Goal: Communication & Community: Share content

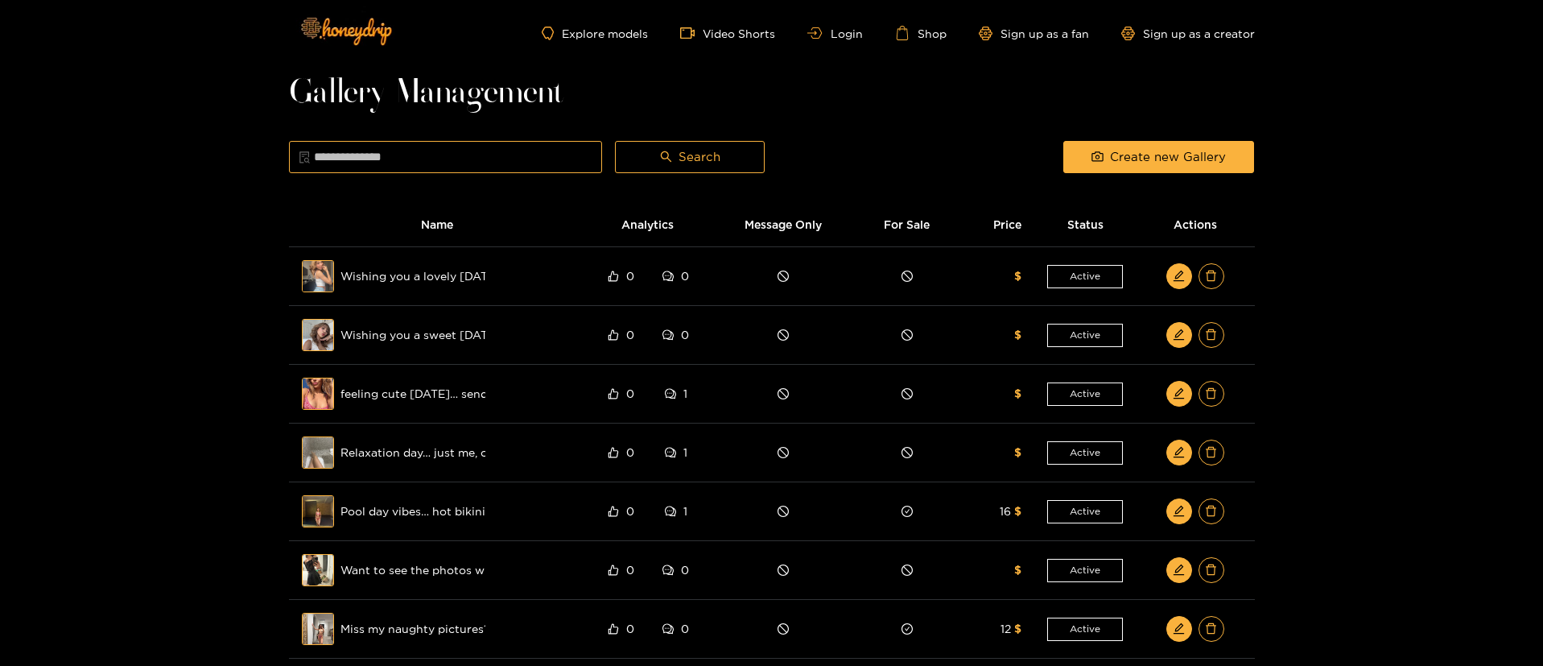
click at [816, 26] on ul "Explore models Video Shorts Login Shop Sign up as a fan Sign up as a creator" at bounding box center [898, 33] width 712 height 14
click at [839, 34] on link "Login" at bounding box center [834, 33] width 55 height 12
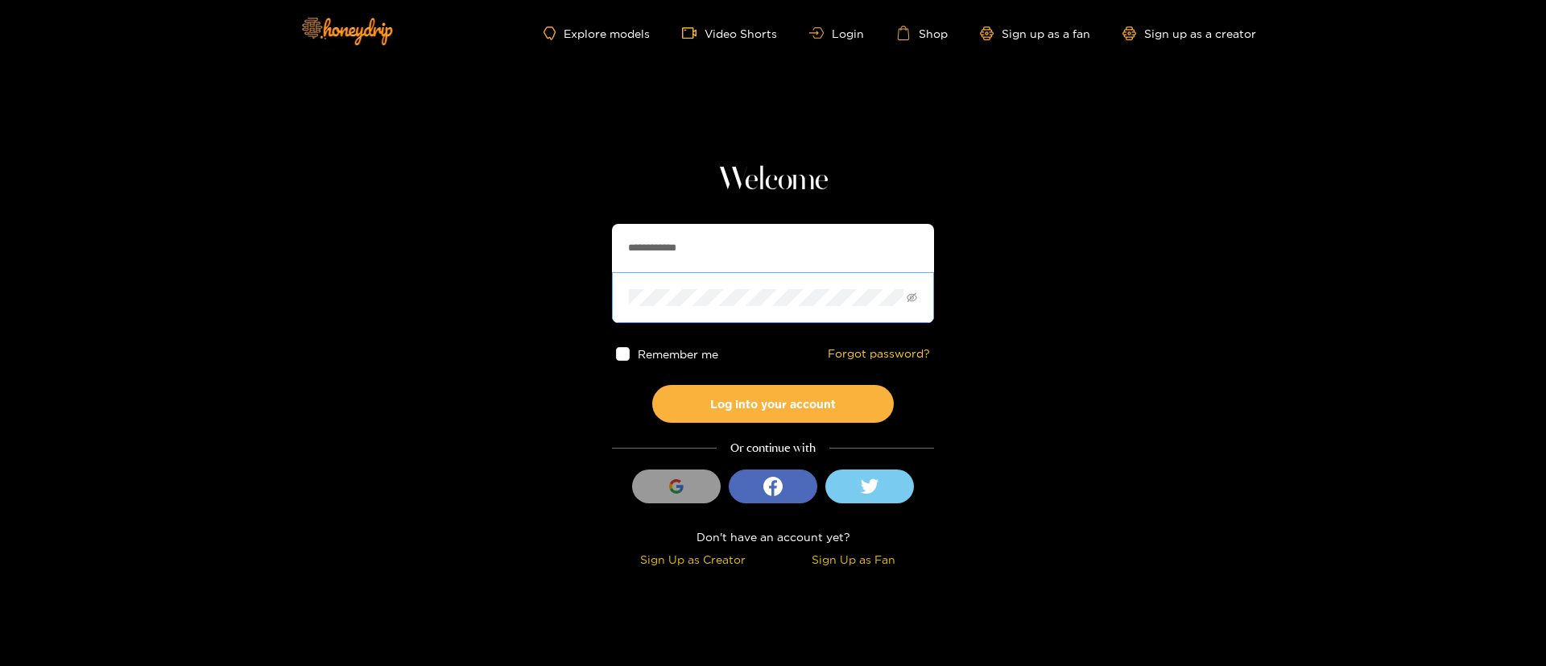
click at [614, 275] on span at bounding box center [773, 297] width 322 height 50
drag, startPoint x: 614, startPoint y: 275, endPoint x: 643, endPoint y: 260, distance: 32.8
click at [614, 276] on span at bounding box center [773, 297] width 322 height 50
click at [645, 258] on input "**********" at bounding box center [773, 248] width 322 height 48
click at [646, 258] on input "**********" at bounding box center [773, 248] width 322 height 48
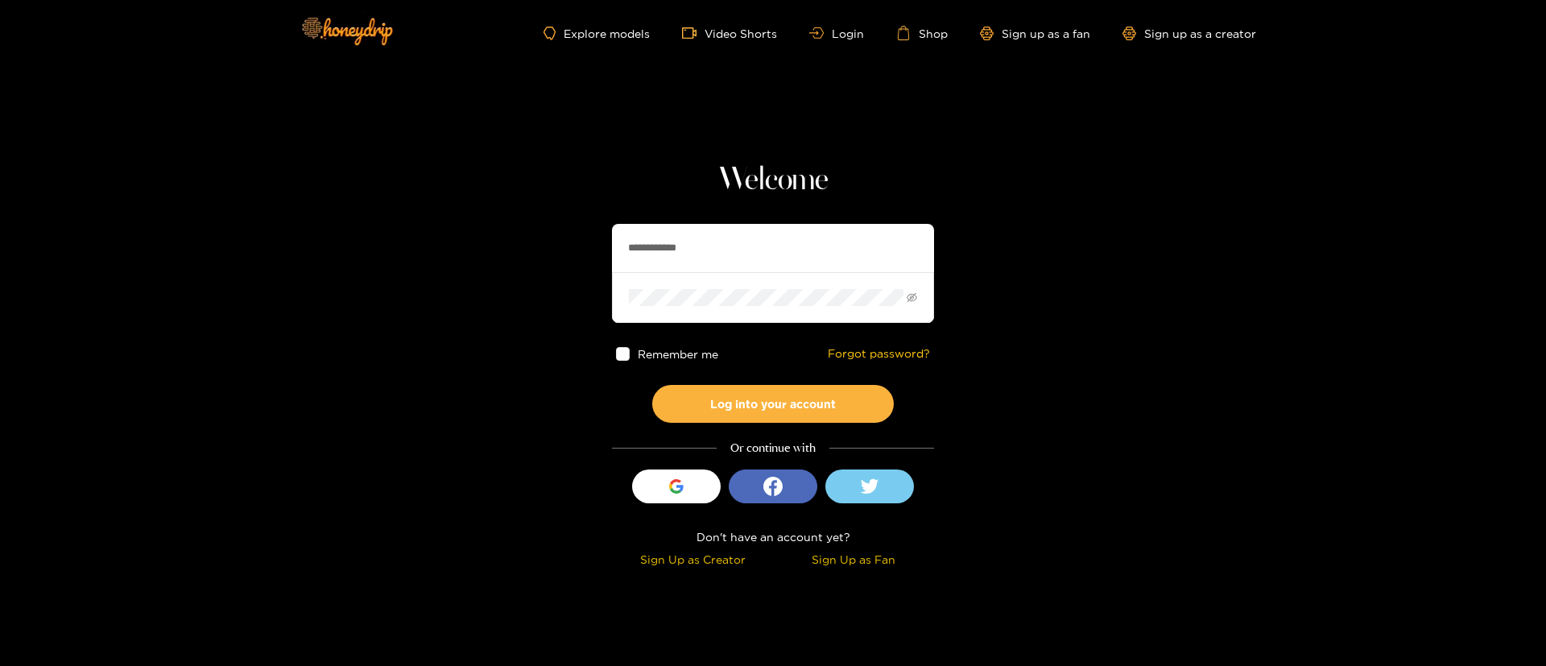
click at [683, 260] on input "**********" at bounding box center [773, 248] width 322 height 48
paste input "text"
type input "*********"
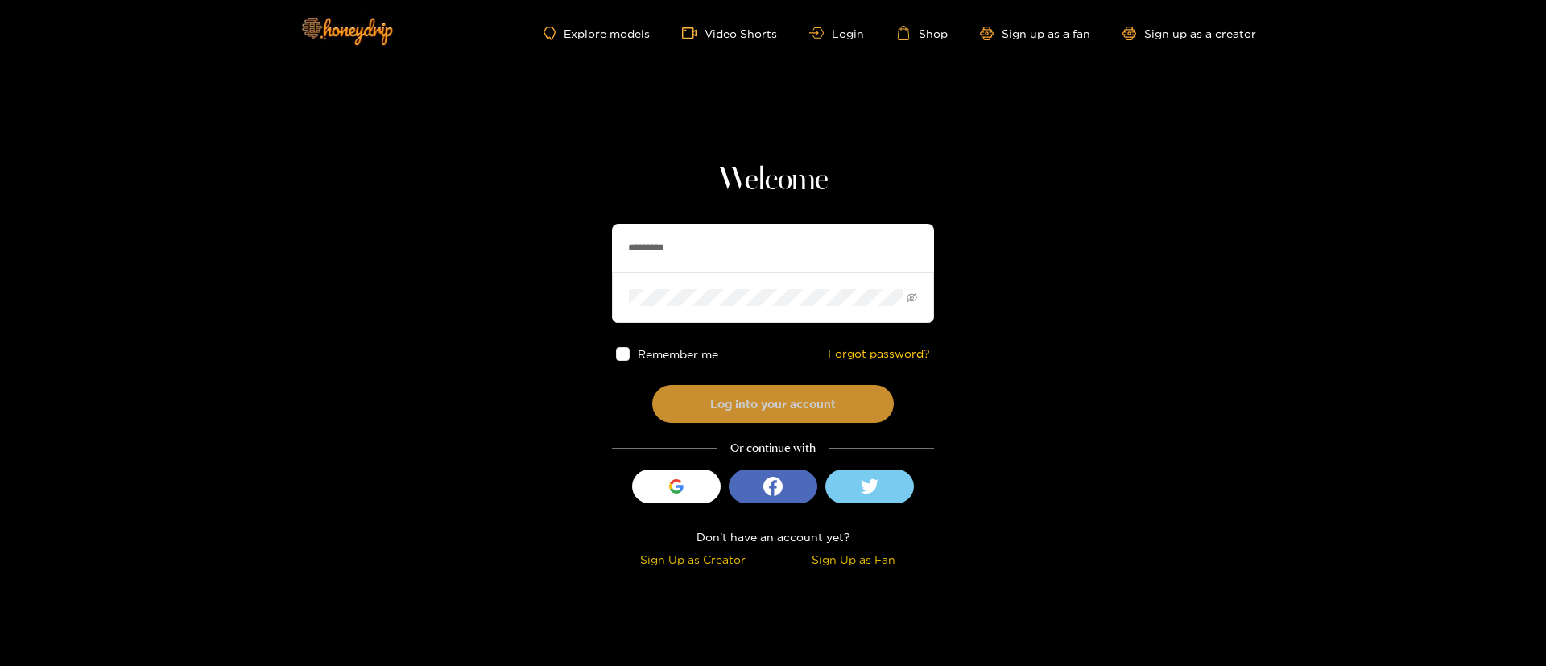
click at [772, 405] on button "Log into your account" at bounding box center [773, 404] width 242 height 38
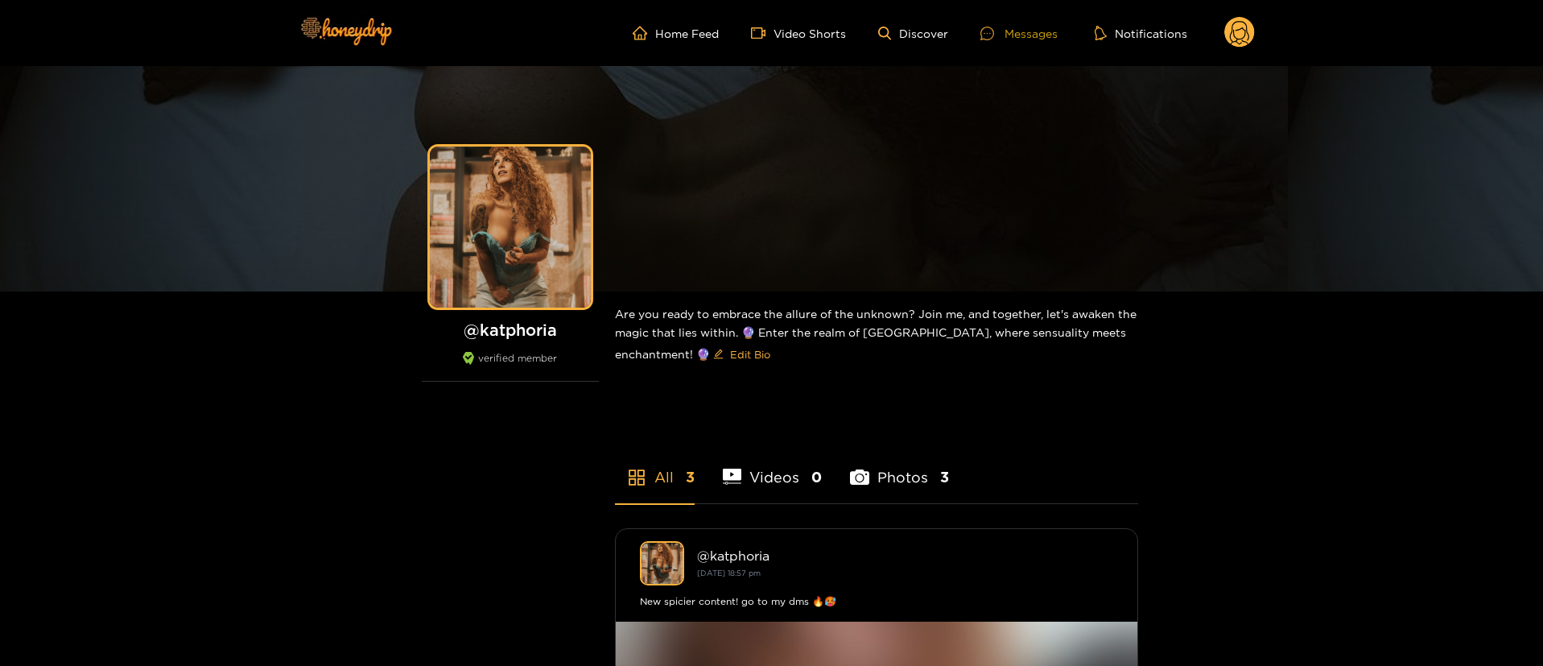
click at [1013, 33] on div "Messages" at bounding box center [1019, 33] width 77 height 19
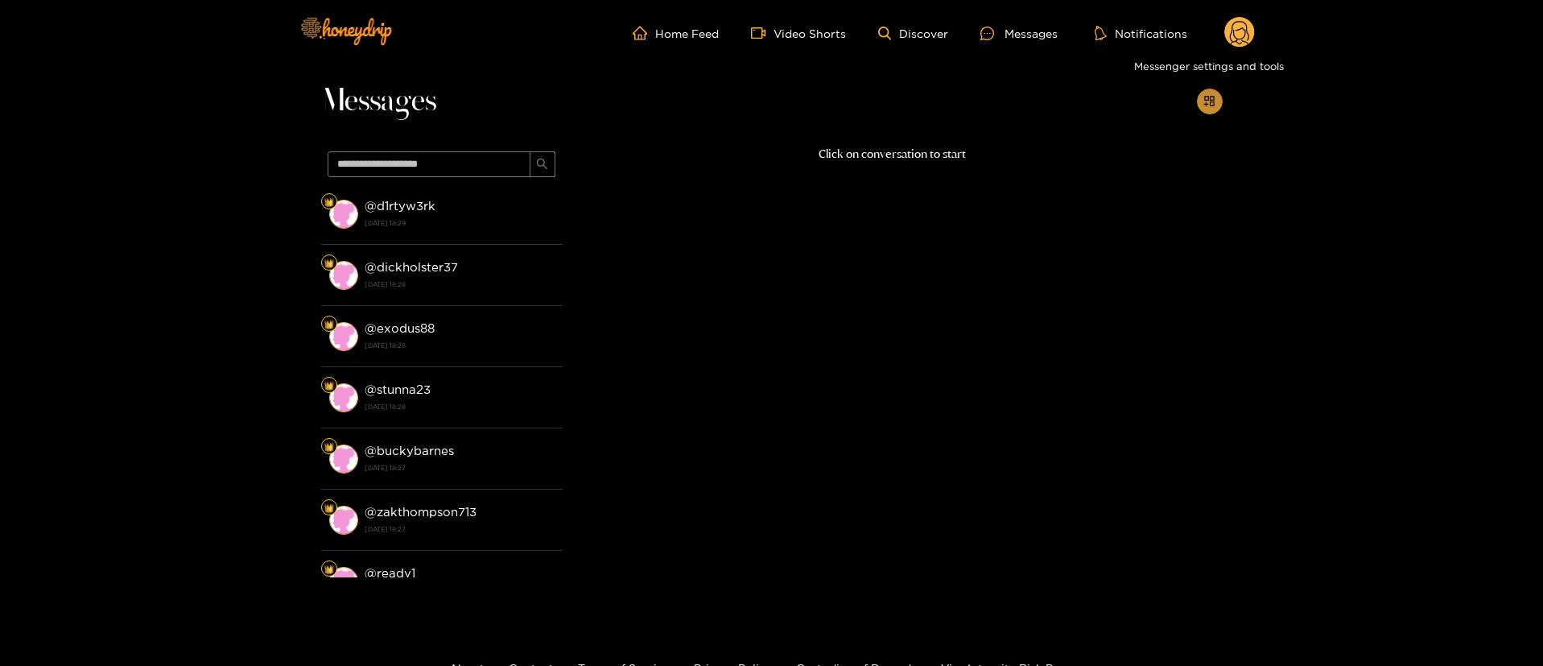
click at [1206, 102] on icon "appstore-add" at bounding box center [1209, 101] width 10 height 10
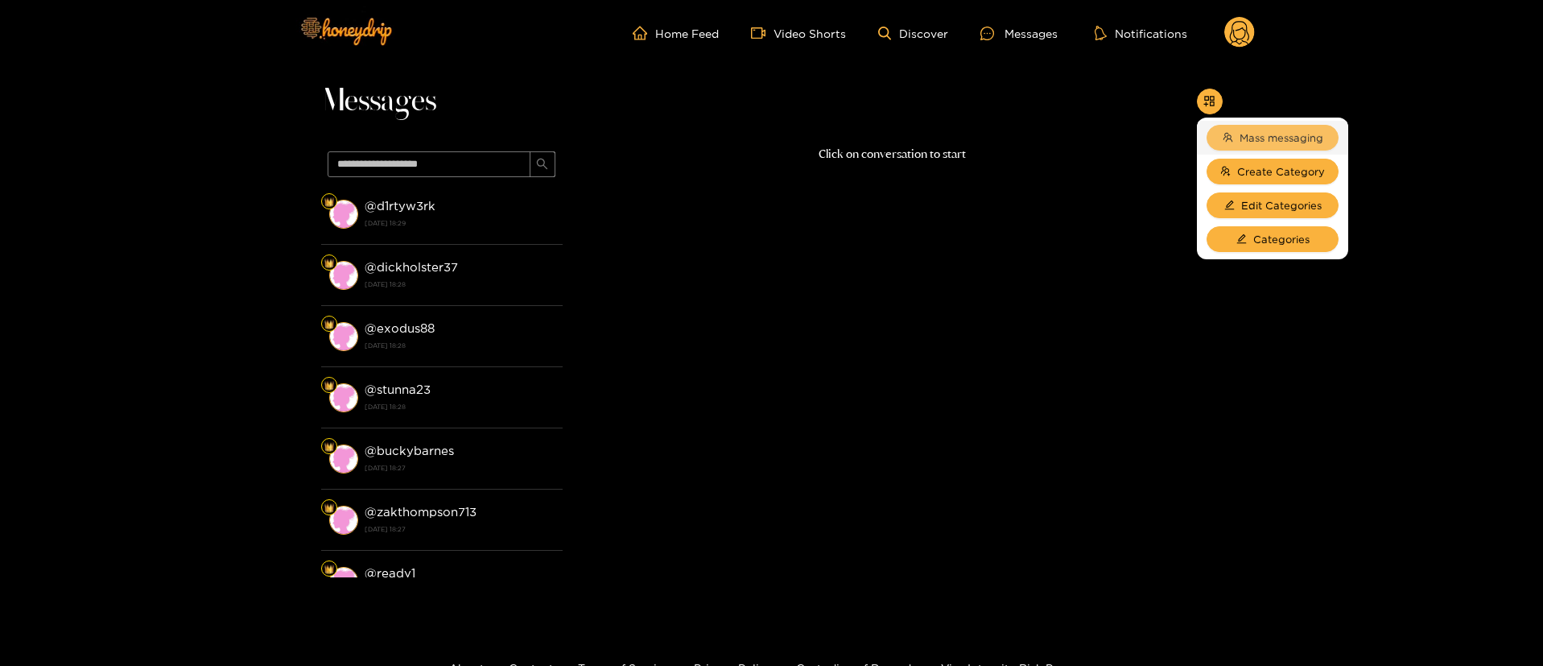
click at [1253, 138] on span "Mass messaging" at bounding box center [1282, 138] width 84 height 16
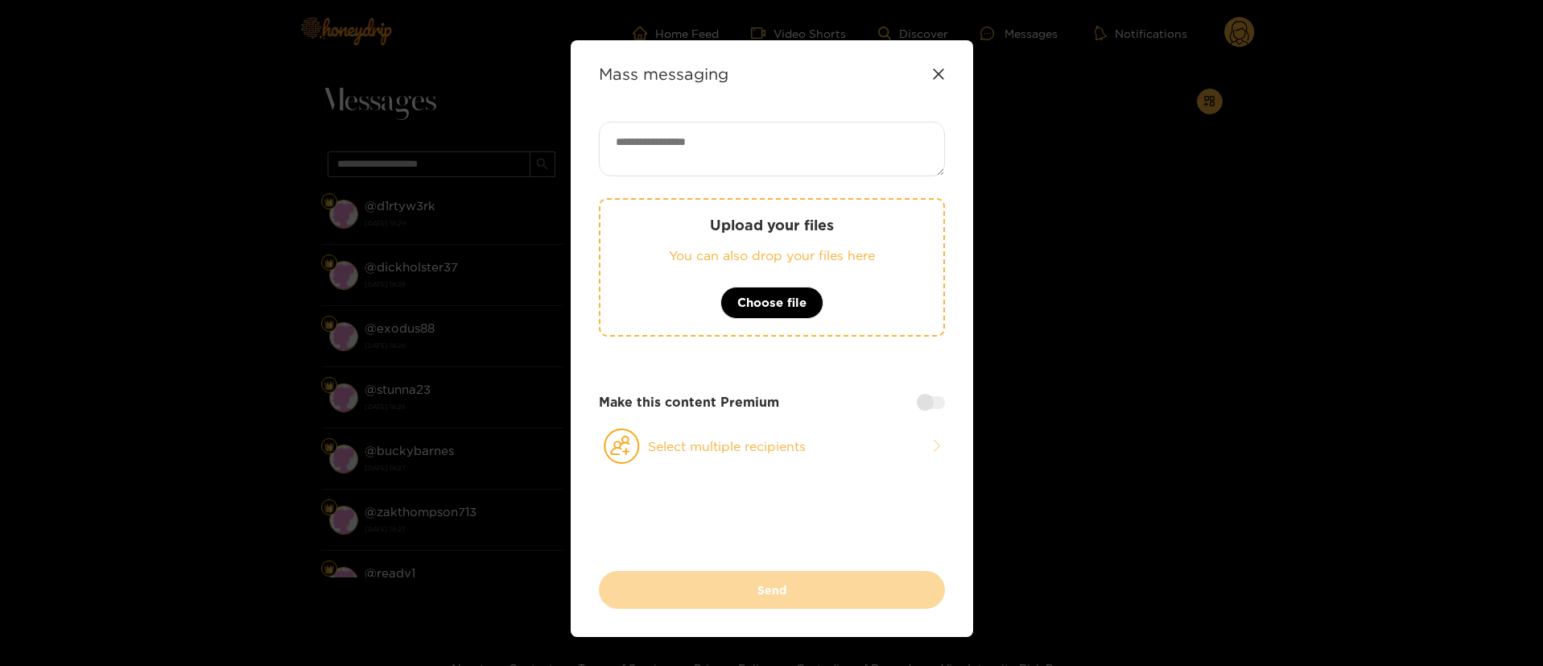
click at [940, 76] on icon at bounding box center [938, 74] width 13 height 13
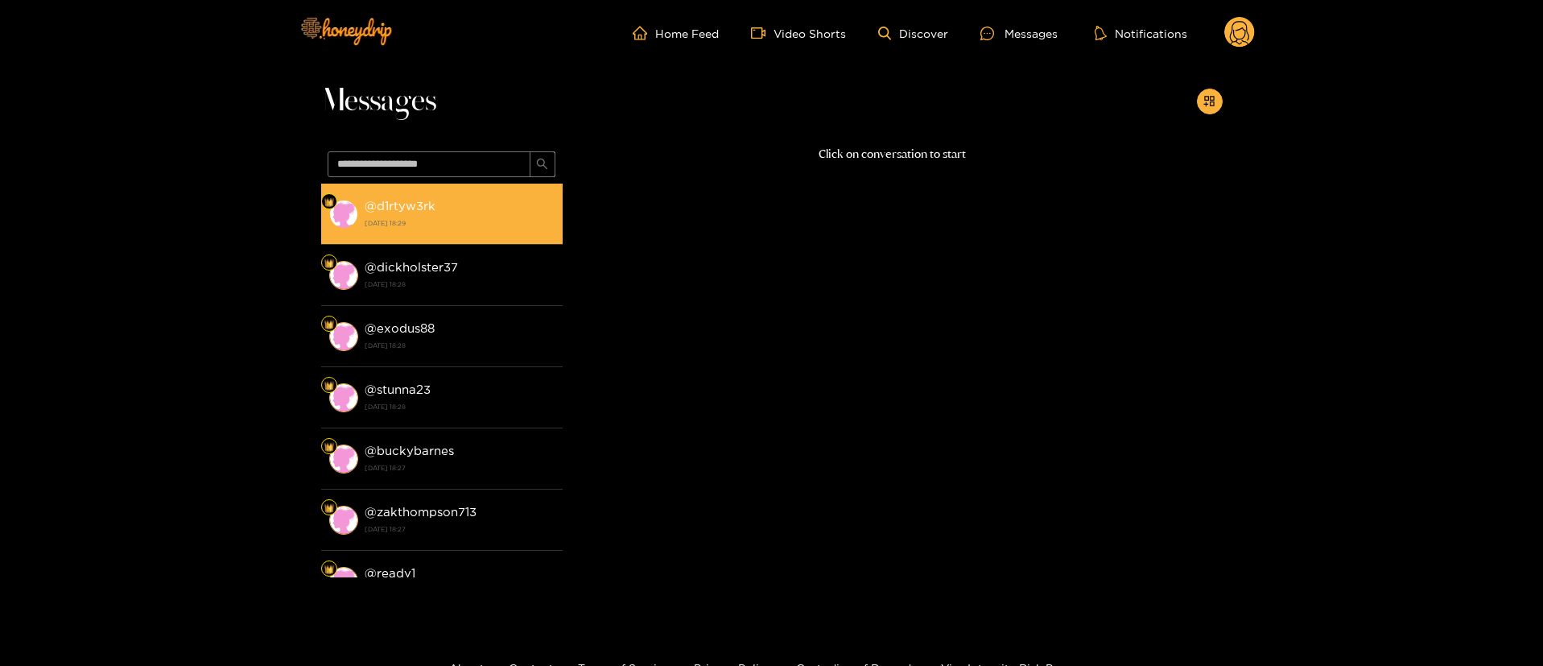
click at [447, 200] on div "@ d1rtyw3rk [DATE] 18:29" at bounding box center [460, 214] width 190 height 36
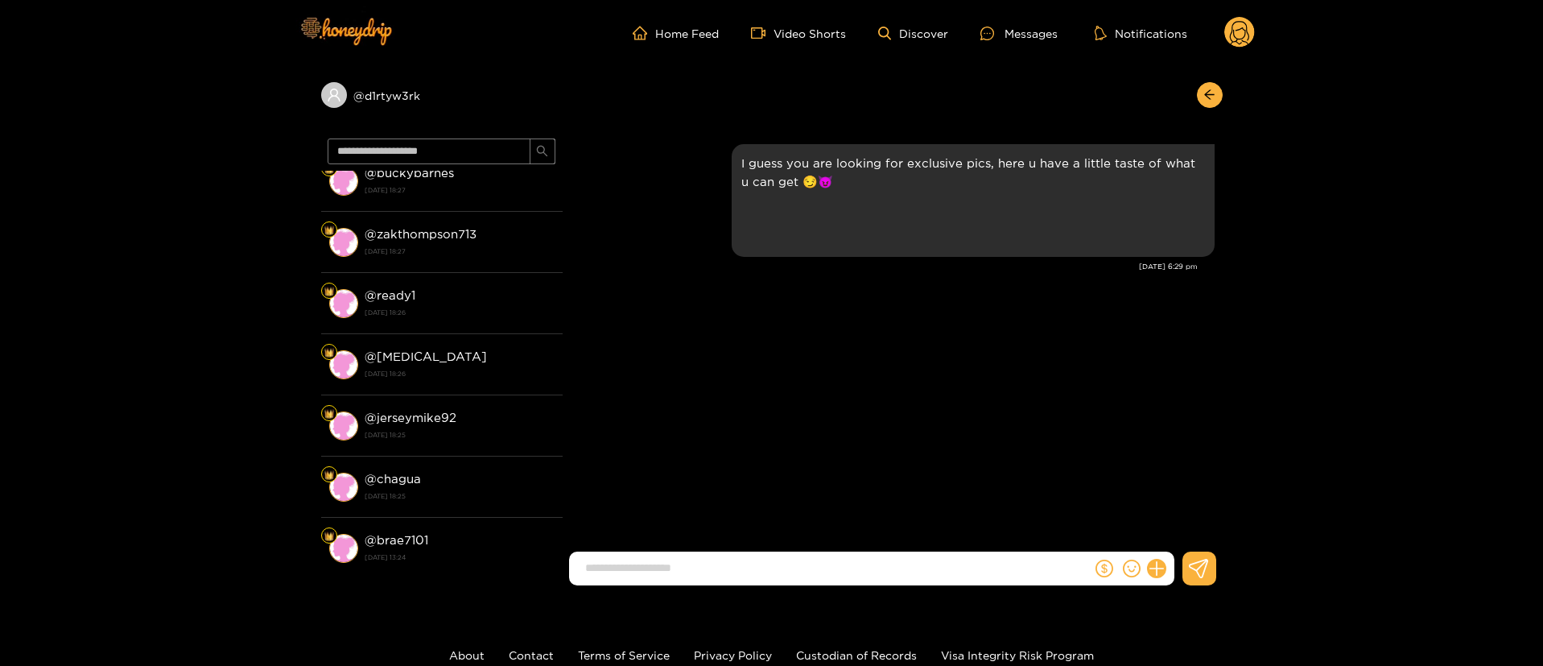
scroll to position [604, 0]
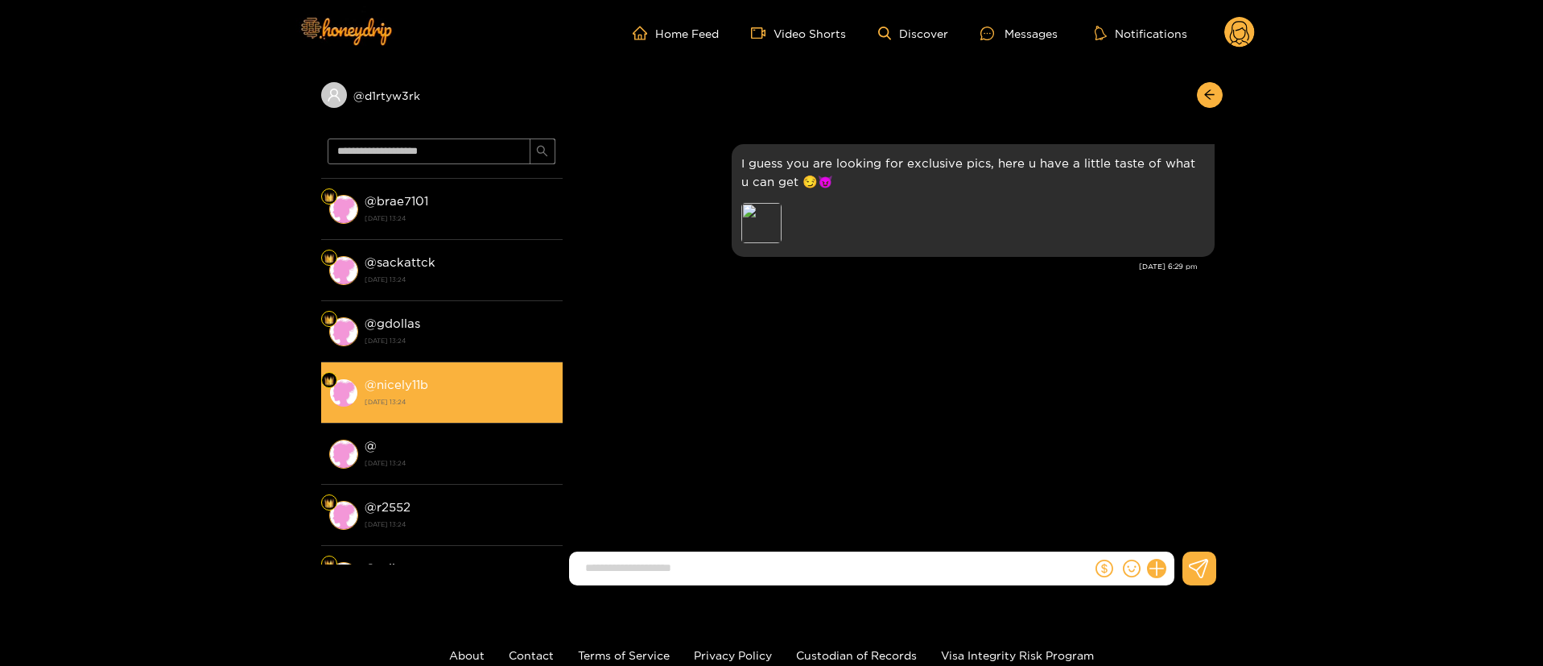
click at [478, 405] on strong "[DATE] 13:24" at bounding box center [460, 401] width 190 height 14
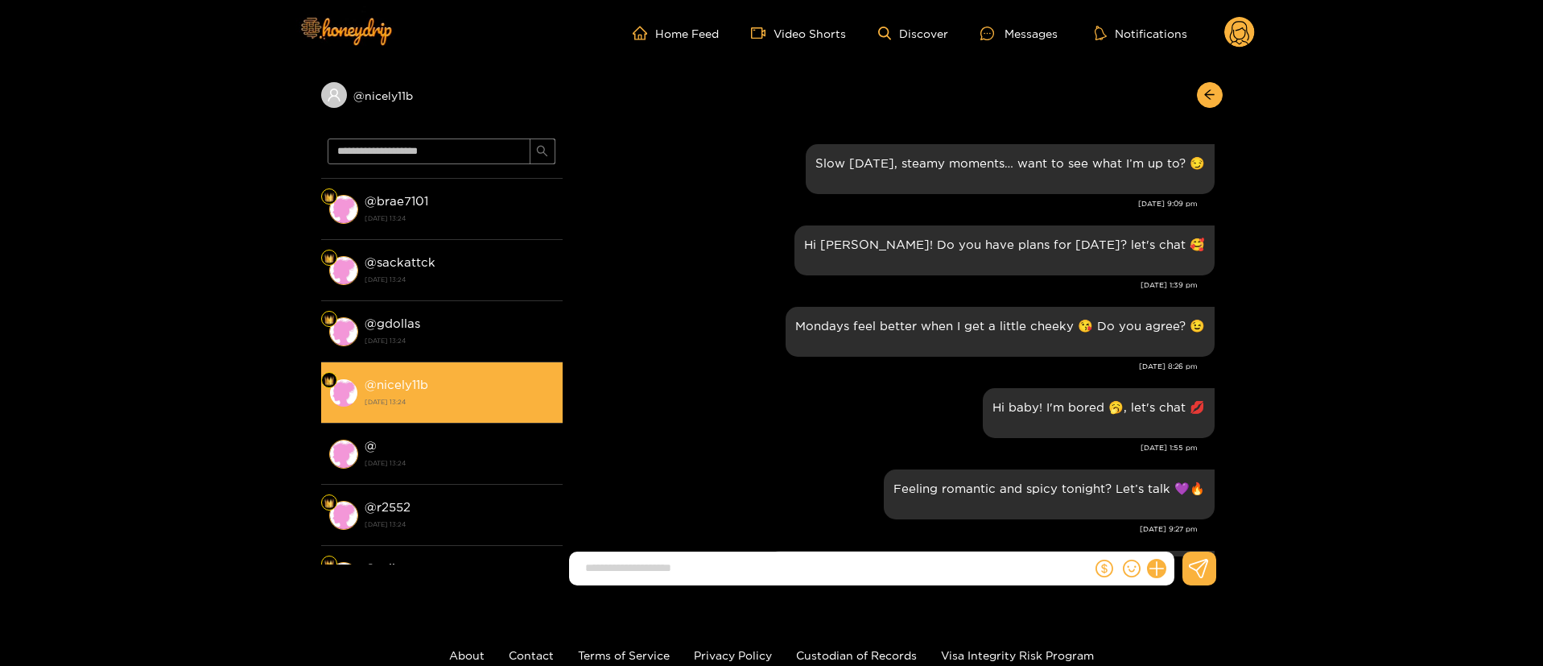
scroll to position [1915, 0]
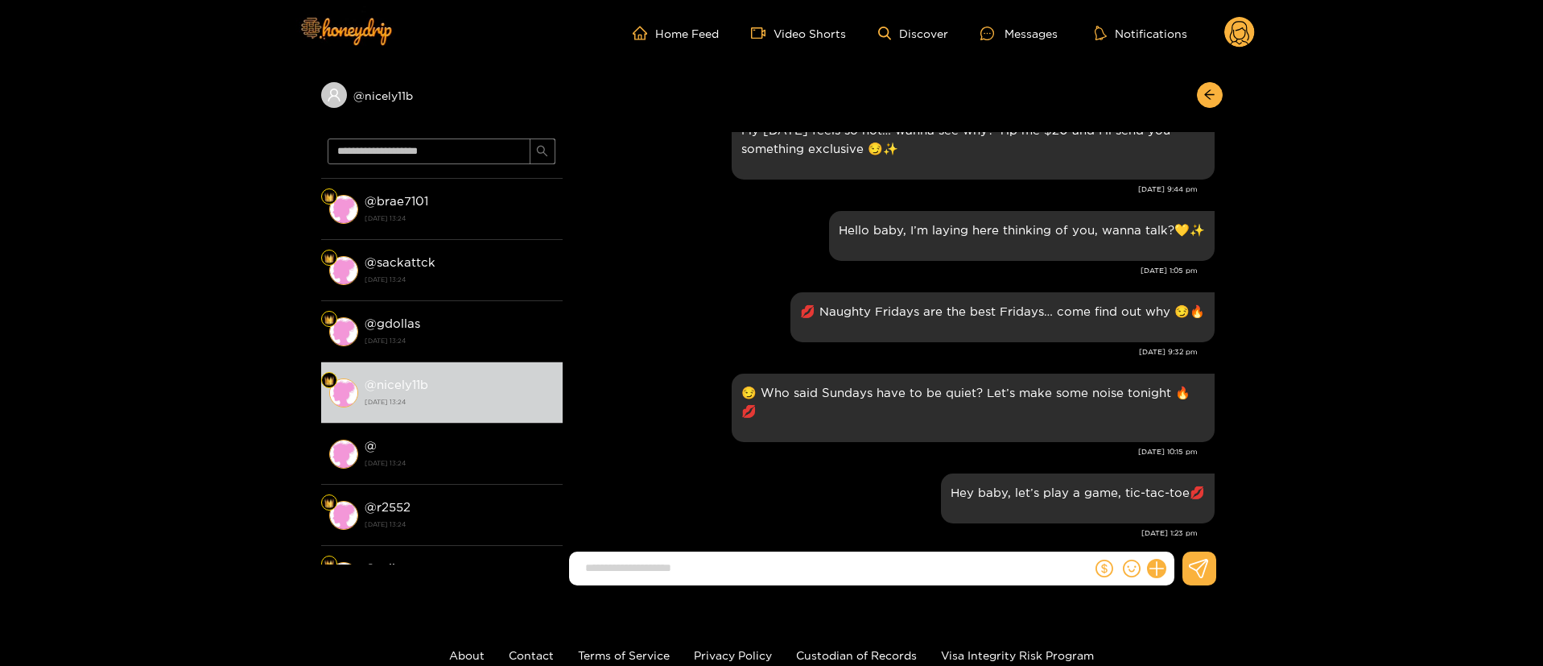
click at [692, 283] on div "Hello baby, I’m laying here thinking of you, wanna talk?💛✨ [DATE] 1:05 pm" at bounding box center [893, 247] width 644 height 81
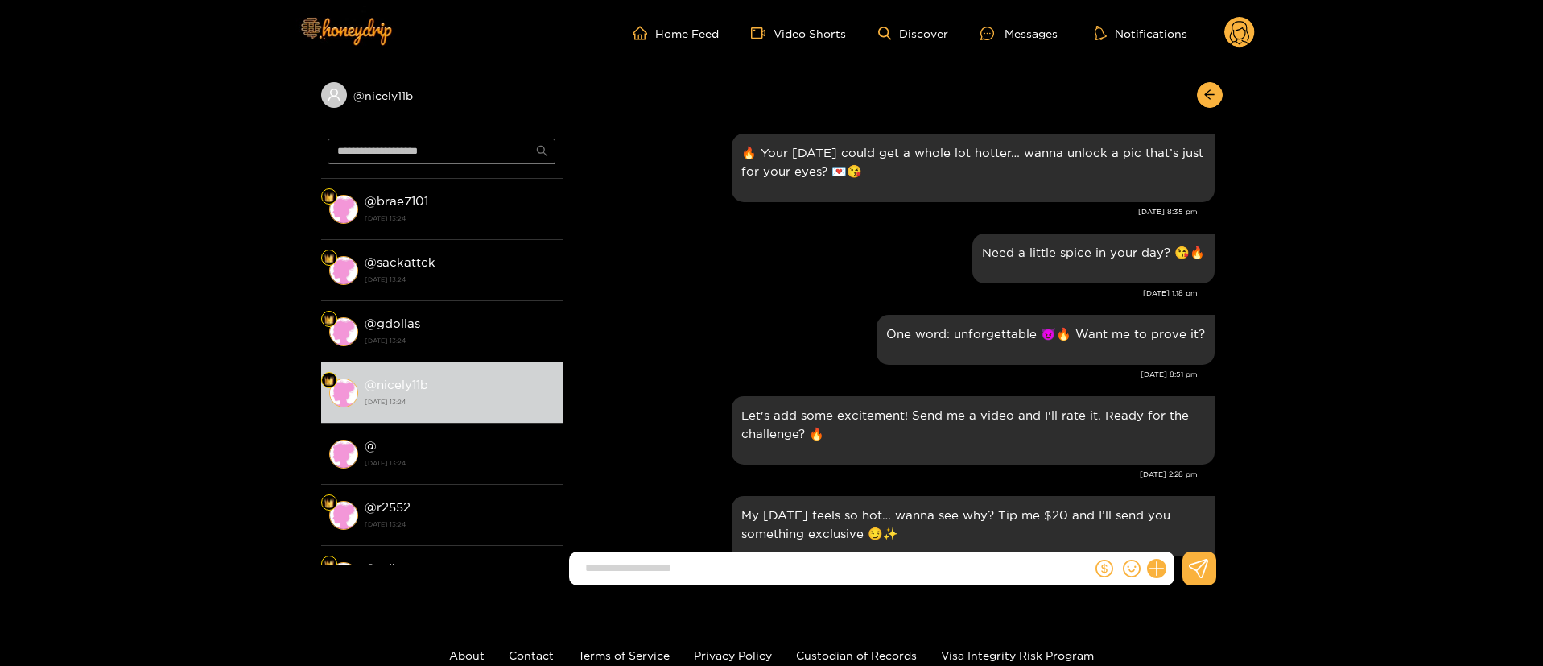
scroll to position [4917, 0]
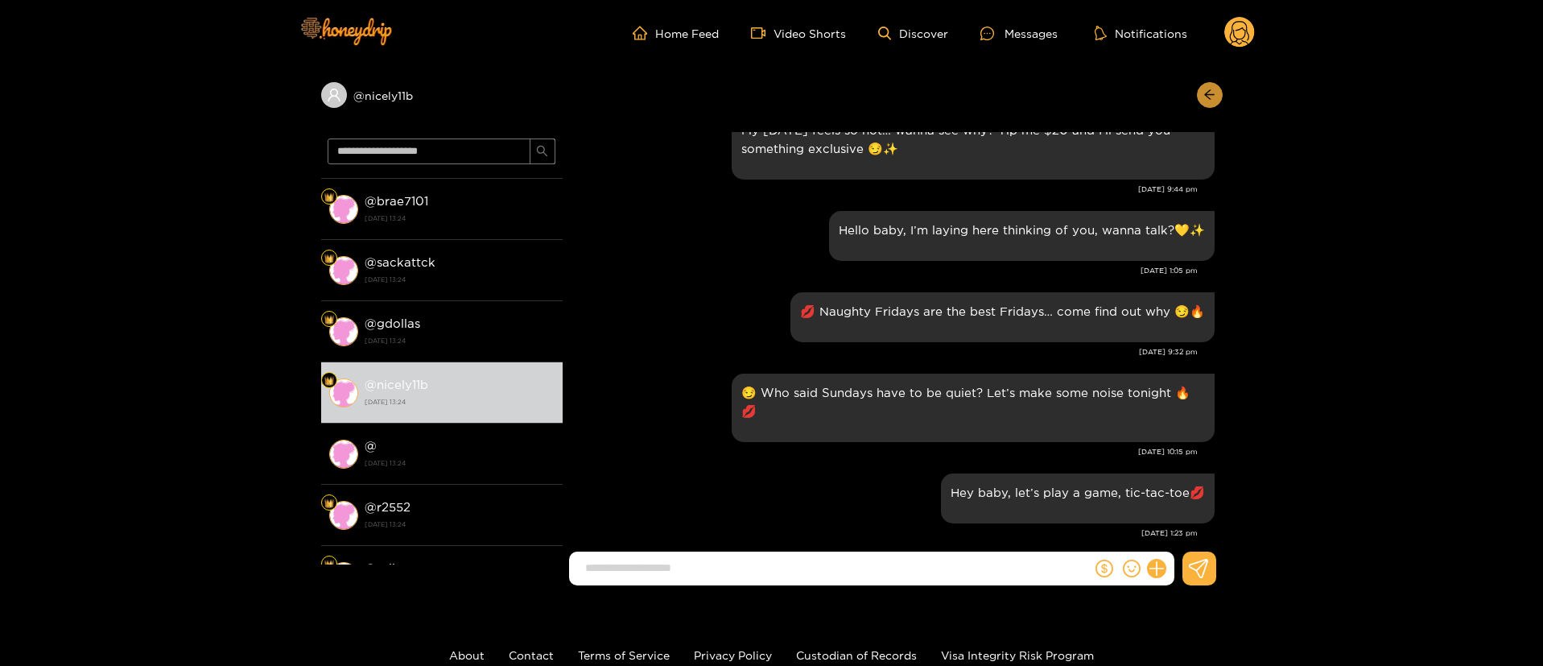
click at [1204, 87] on button "button" at bounding box center [1210, 95] width 26 height 26
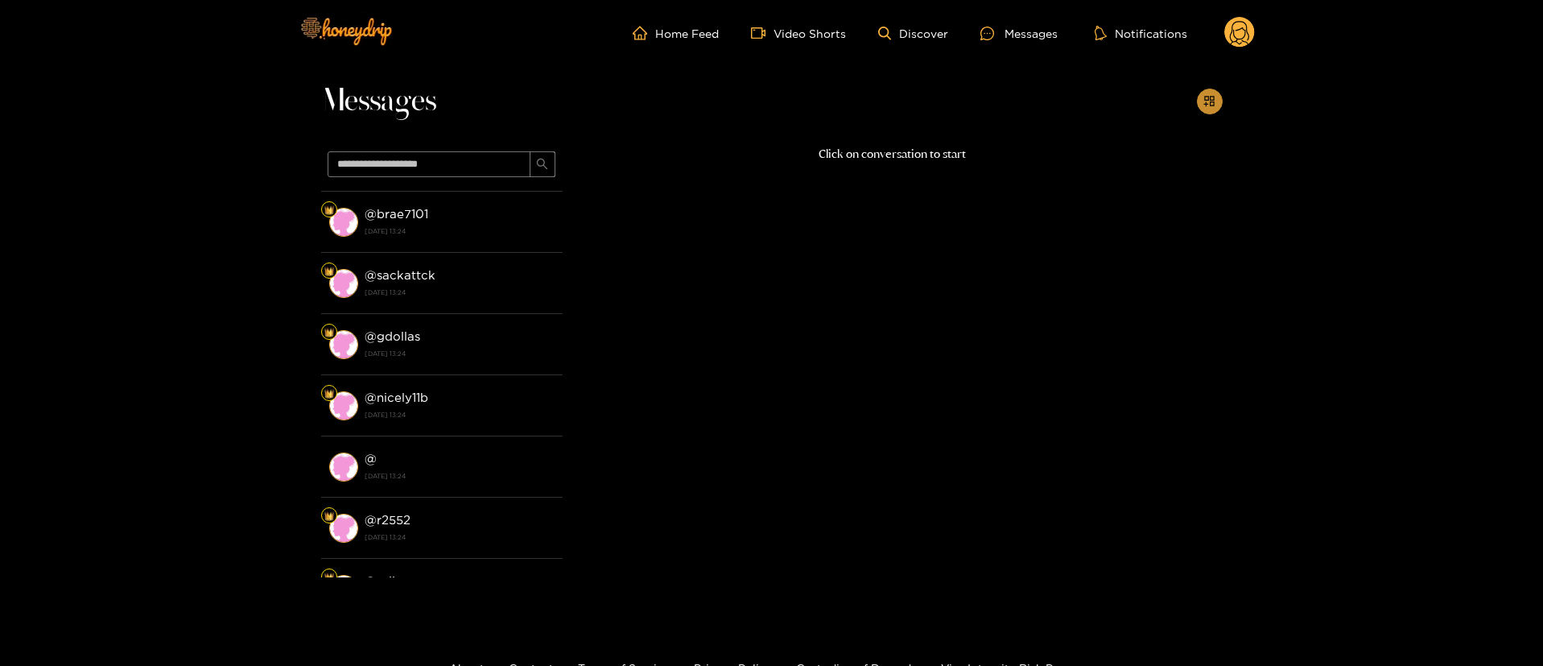
click at [1200, 91] on button "button" at bounding box center [1210, 102] width 26 height 26
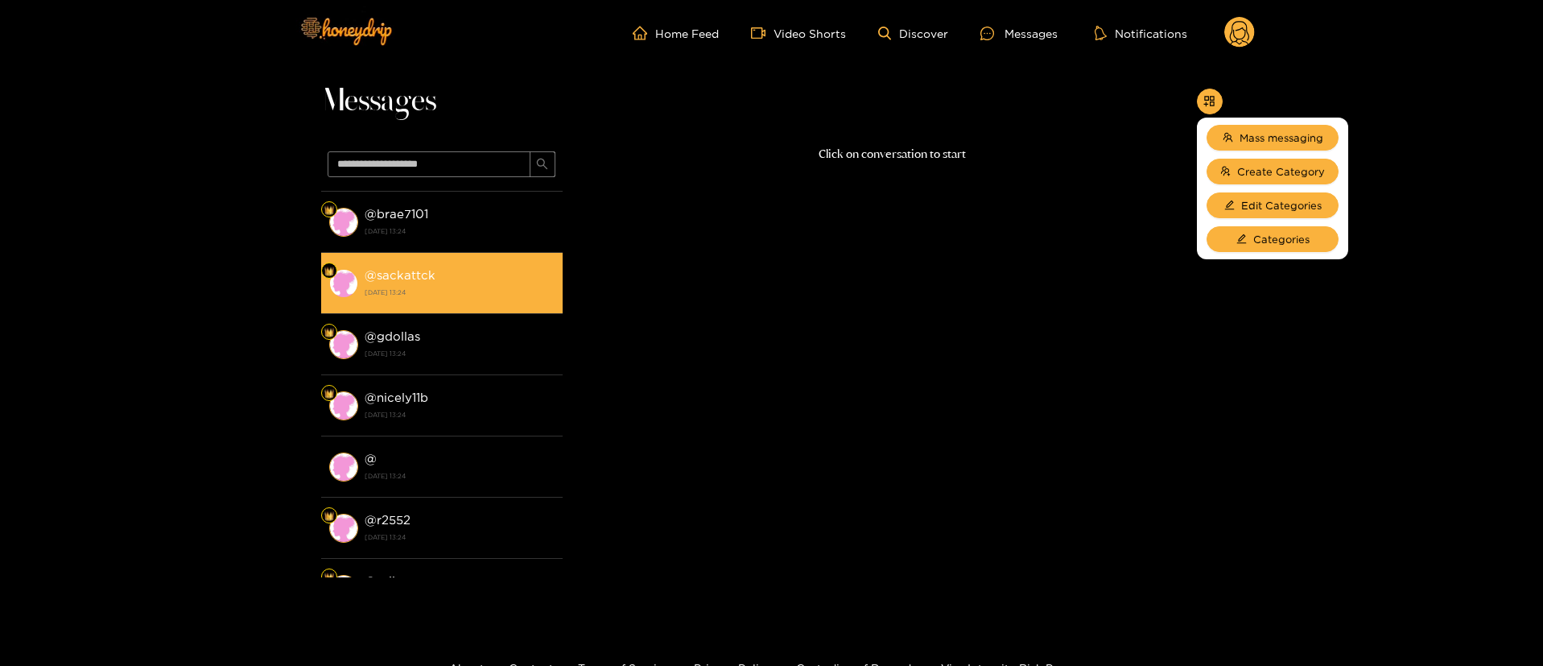
click at [342, 258] on li "@ sackattck [DATE] 13:24" at bounding box center [442, 283] width 242 height 61
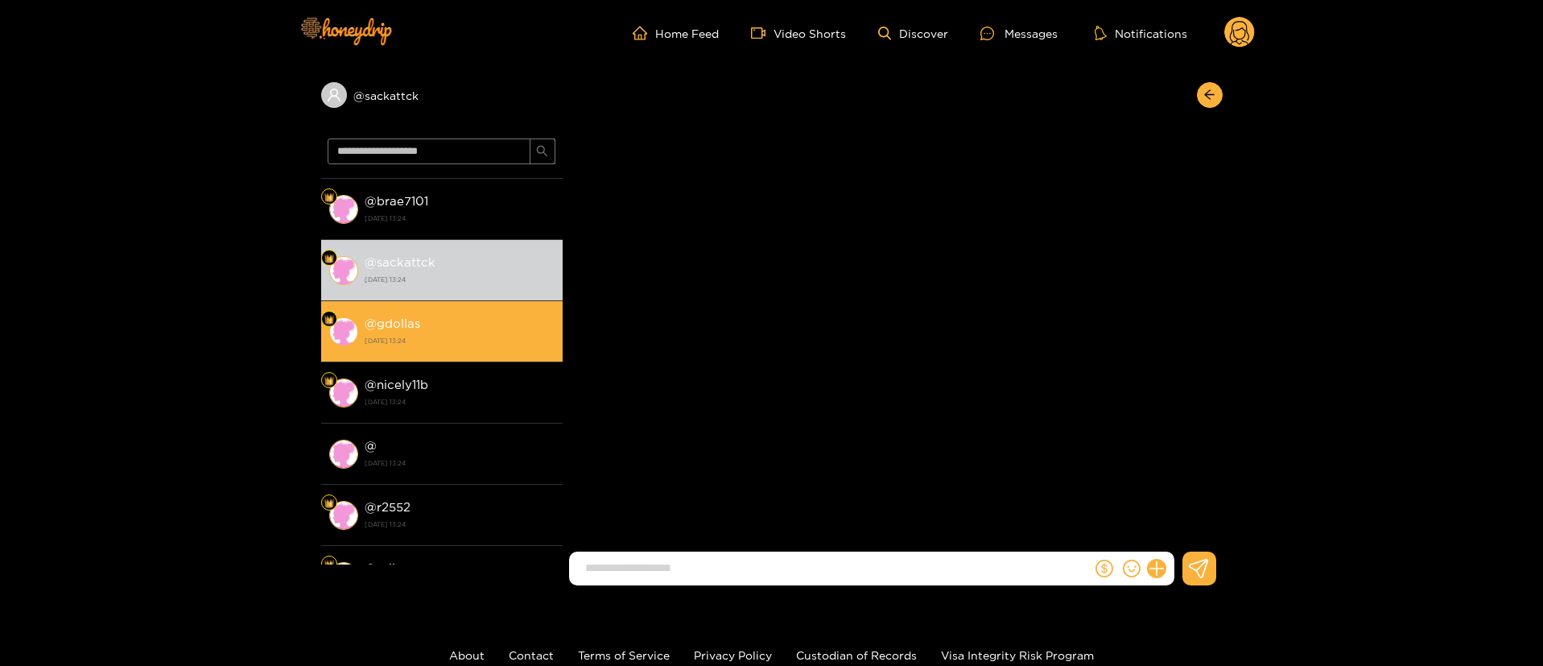
click at [463, 328] on div "@ gdollas [DATE] 13:24" at bounding box center [460, 331] width 190 height 36
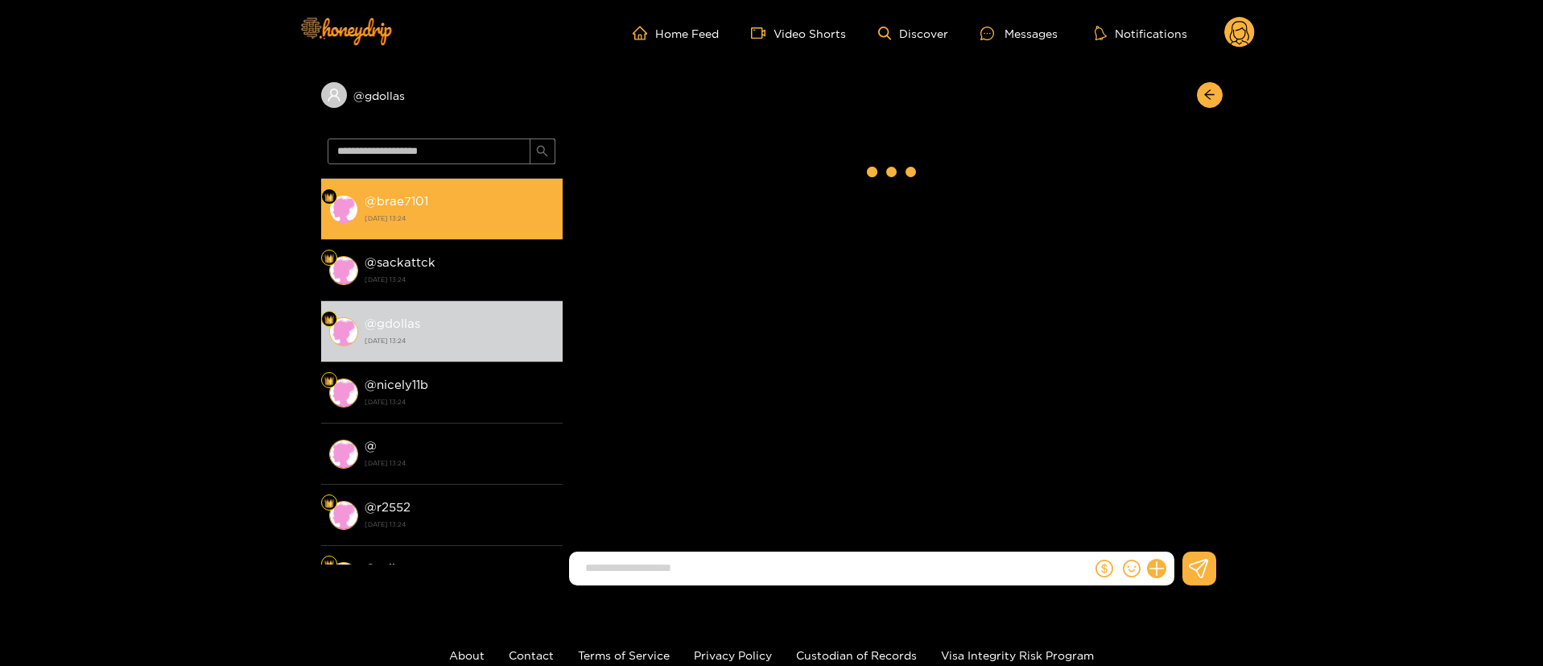
click at [456, 182] on li "@ brae7101 [DATE] 13:24" at bounding box center [442, 209] width 242 height 61
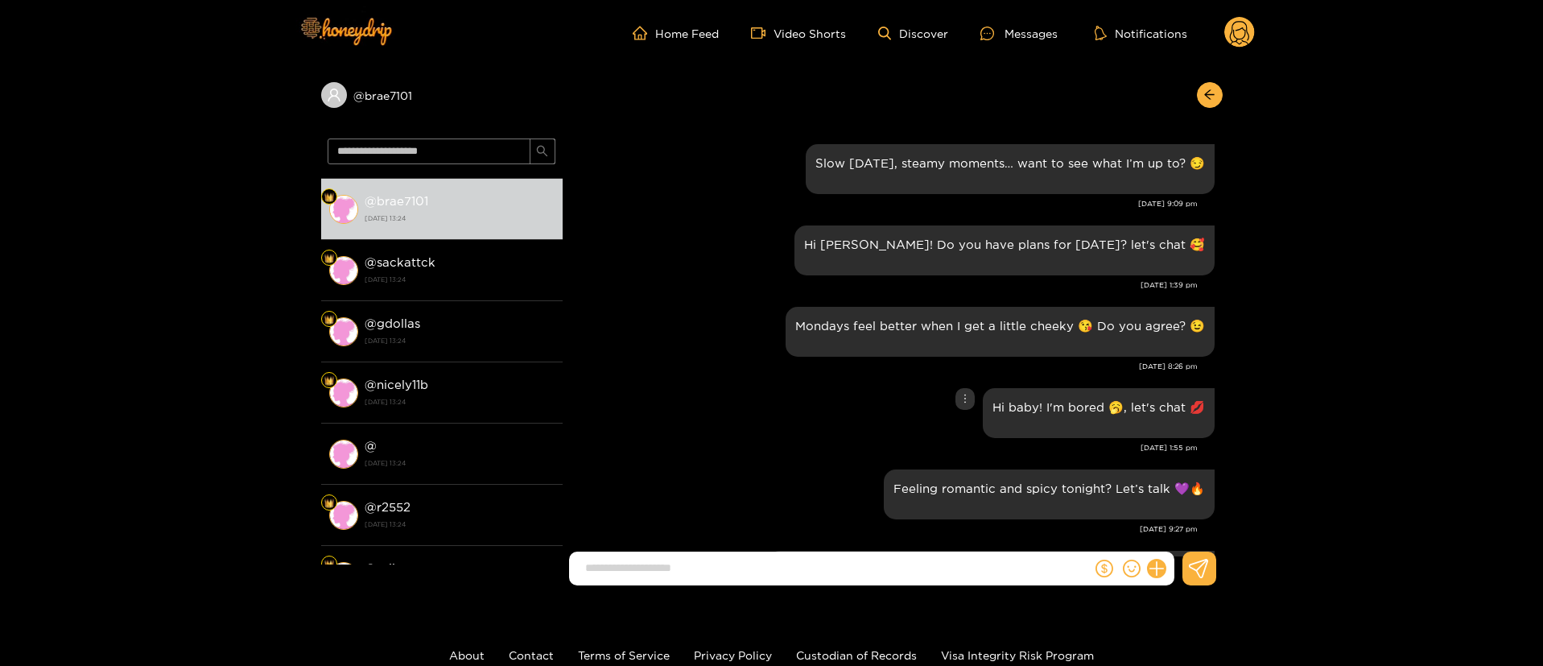
click at [654, 416] on div "Hi baby! I'm bored 🥱, let's chat 💋" at bounding box center [893, 413] width 644 height 58
click at [1211, 98] on icon "arrow-left" at bounding box center [1210, 95] width 12 height 12
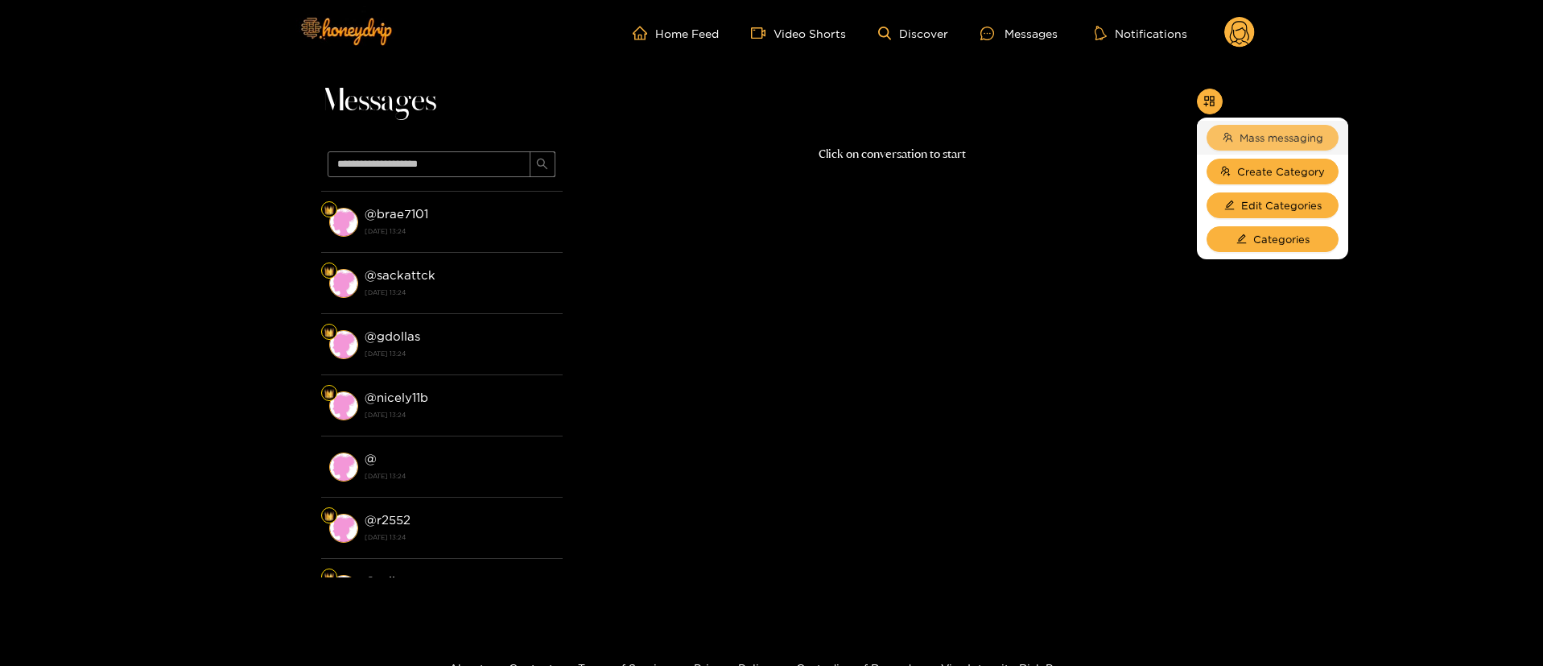
click at [1252, 136] on span "Mass messaging" at bounding box center [1282, 138] width 84 height 16
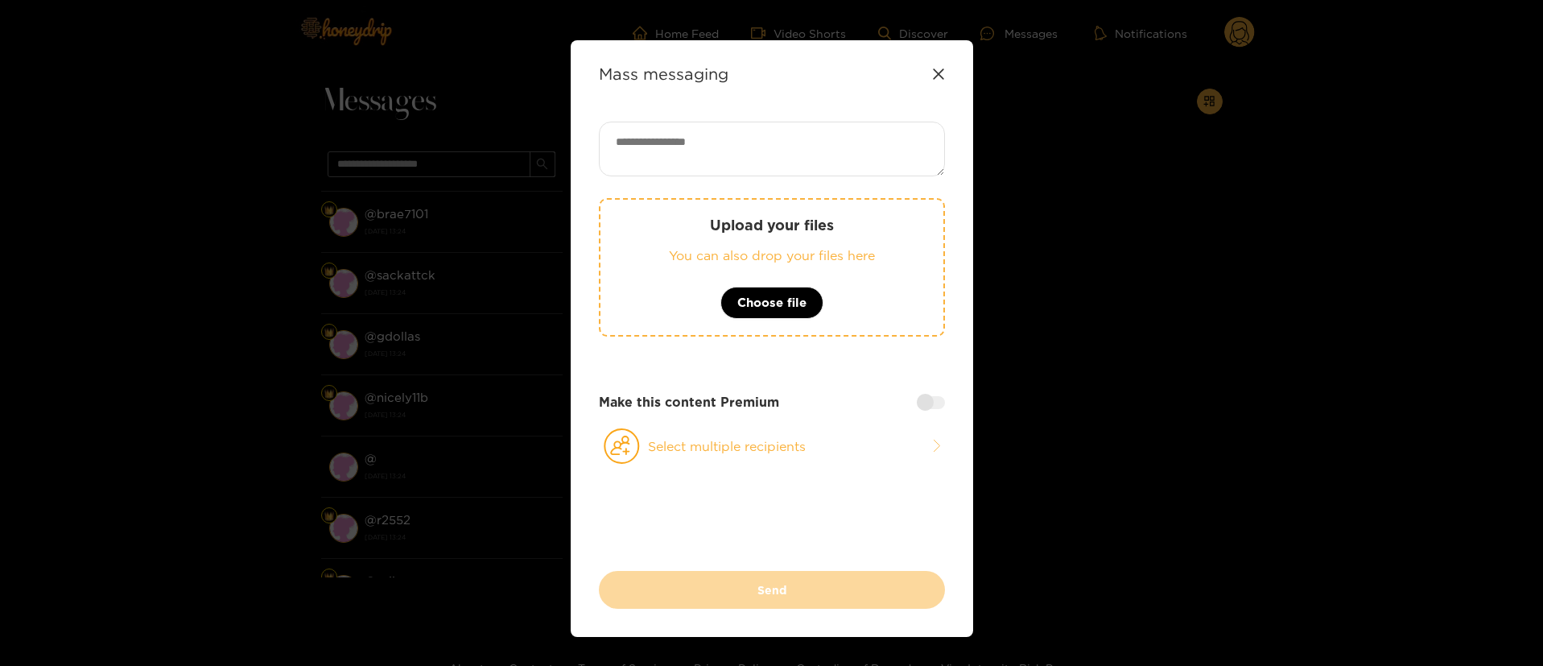
drag, startPoint x: 903, startPoint y: 182, endPoint x: 889, endPoint y: 167, distance: 21.1
click at [902, 184] on div "Upload your files You can also drop your files here Choose file Make this conte…" at bounding box center [772, 346] width 346 height 449
click at [869, 151] on textarea at bounding box center [772, 149] width 346 height 55
paste textarea "**********"
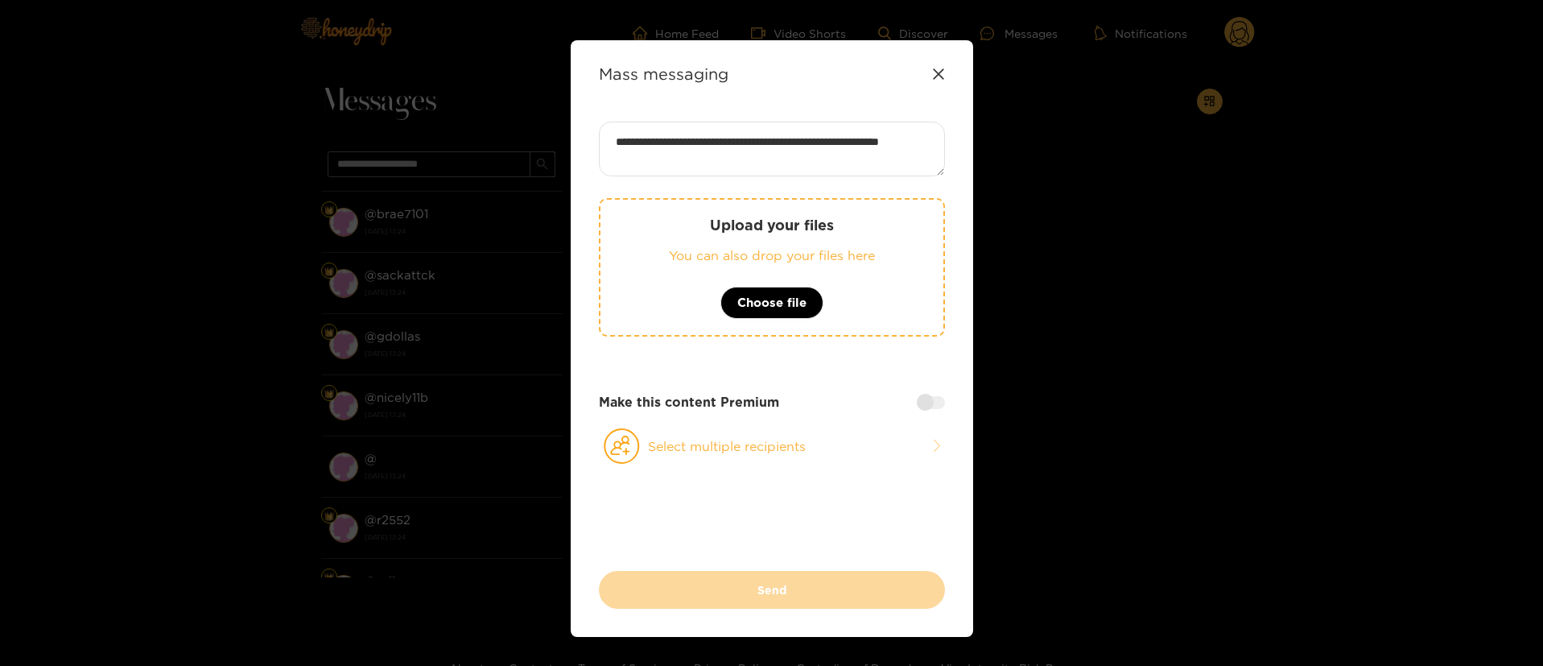
type textarea "**********"
click at [932, 72] on icon at bounding box center [938, 74] width 13 height 13
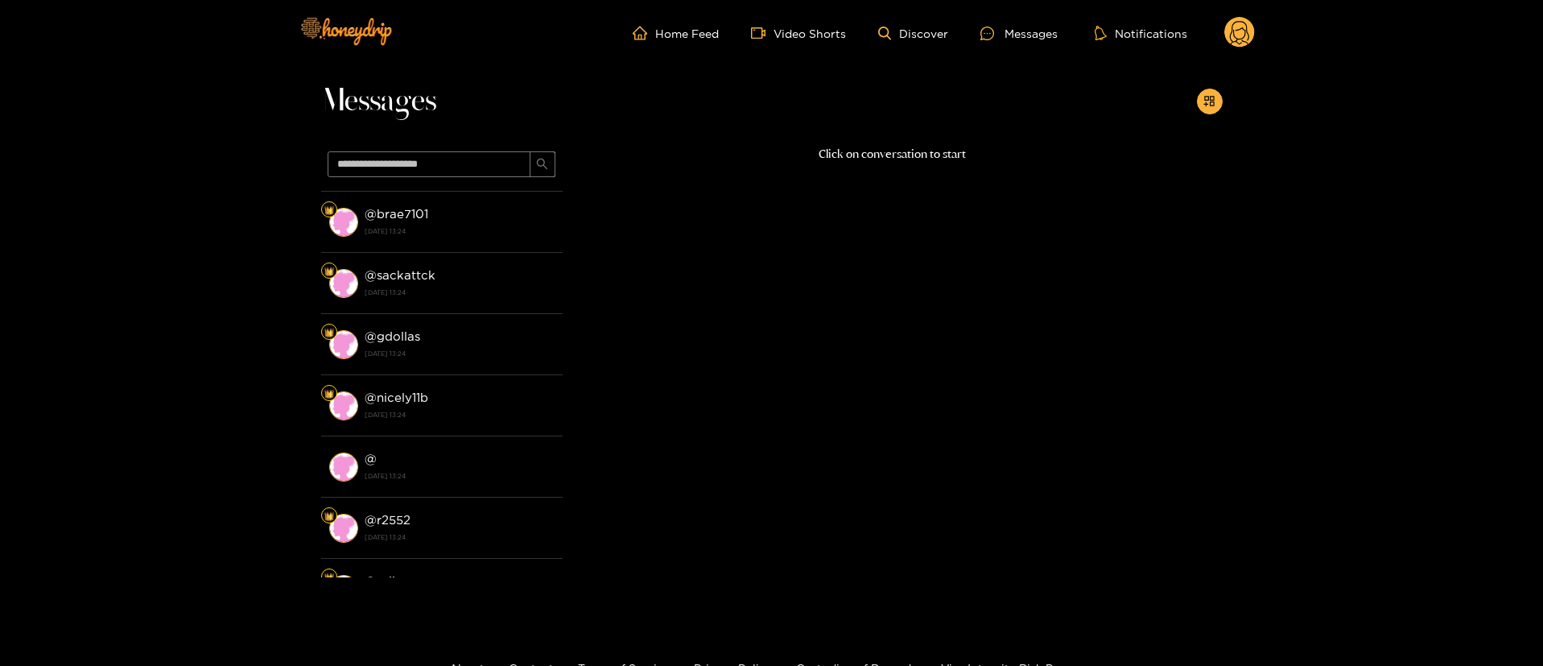
scroll to position [0, 0]
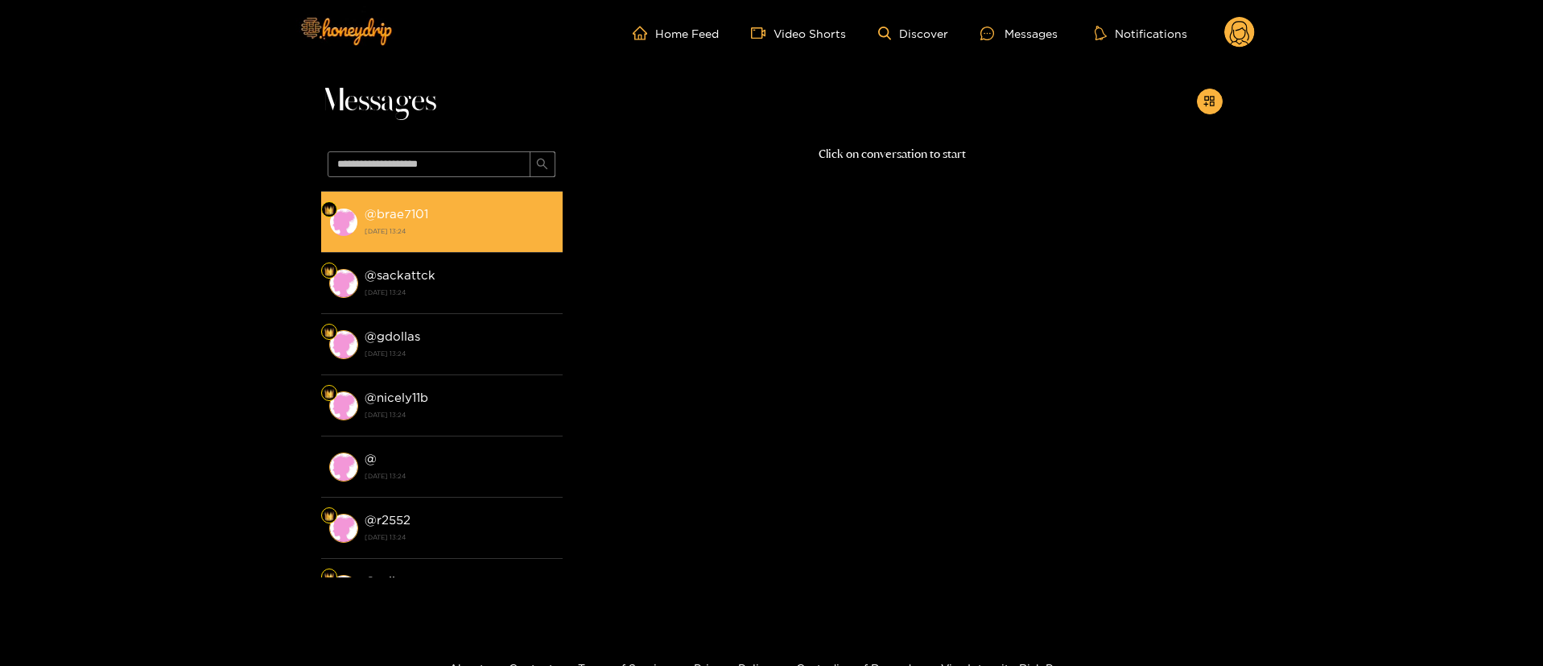
click at [419, 221] on div "@ brae7101 [DATE] 13:24" at bounding box center [460, 222] width 190 height 36
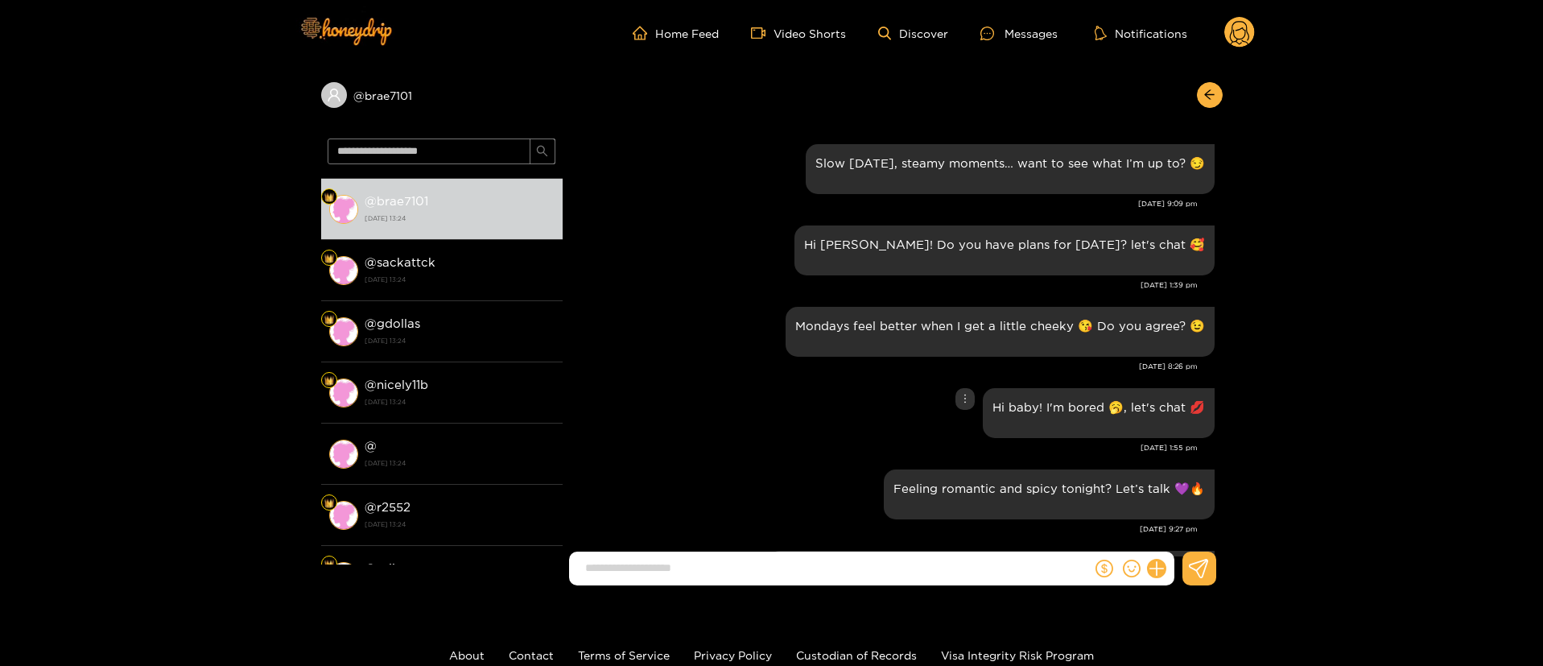
click at [641, 384] on div "Hi baby! I'm bored 🥱, let's chat 💋" at bounding box center [893, 413] width 644 height 58
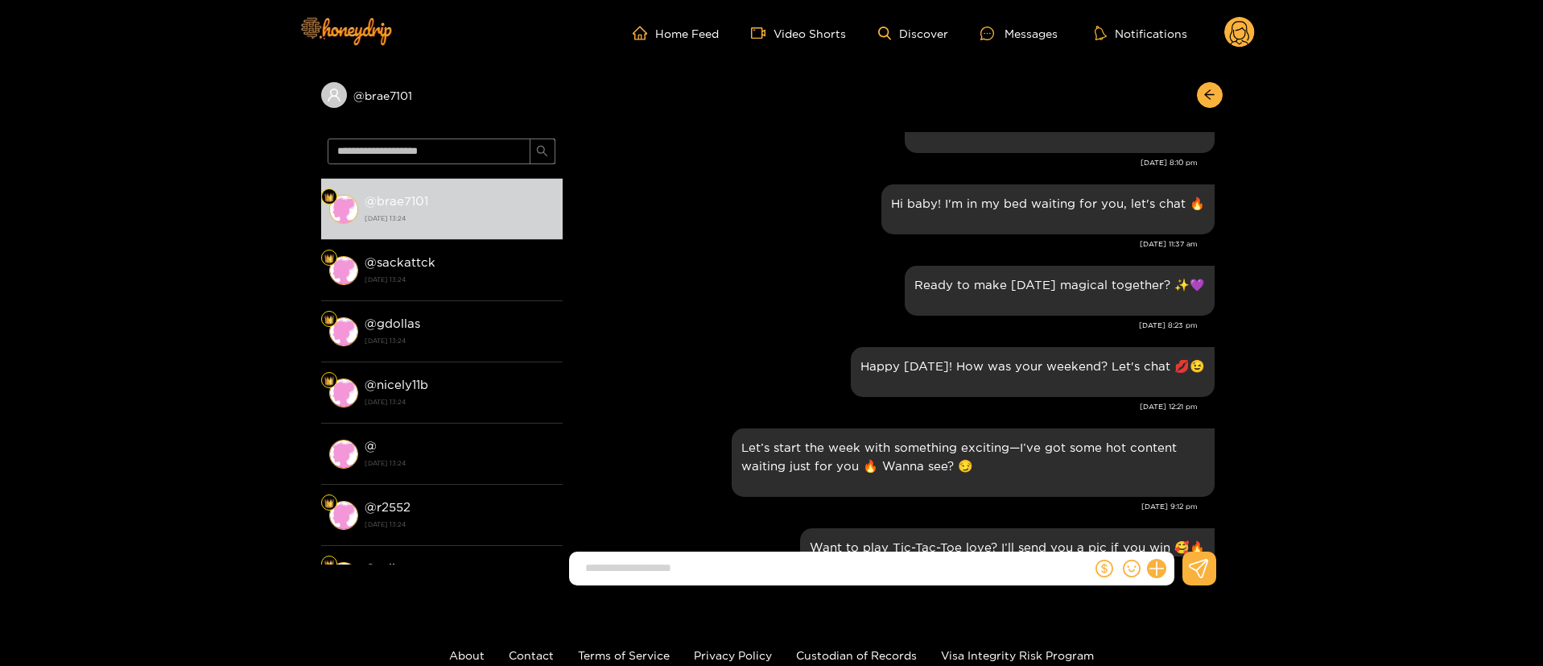
scroll to position [1328, 0]
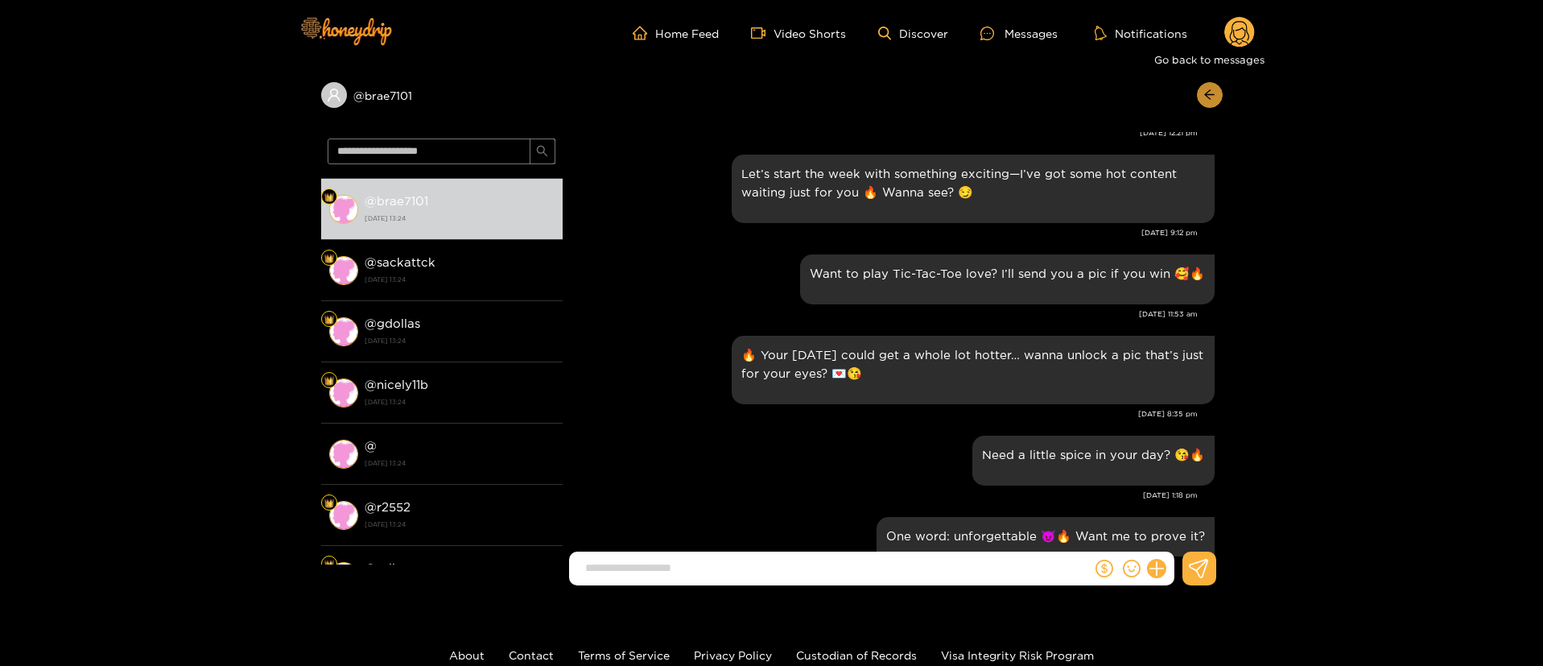
click at [1201, 89] on button "button" at bounding box center [1210, 95] width 26 height 26
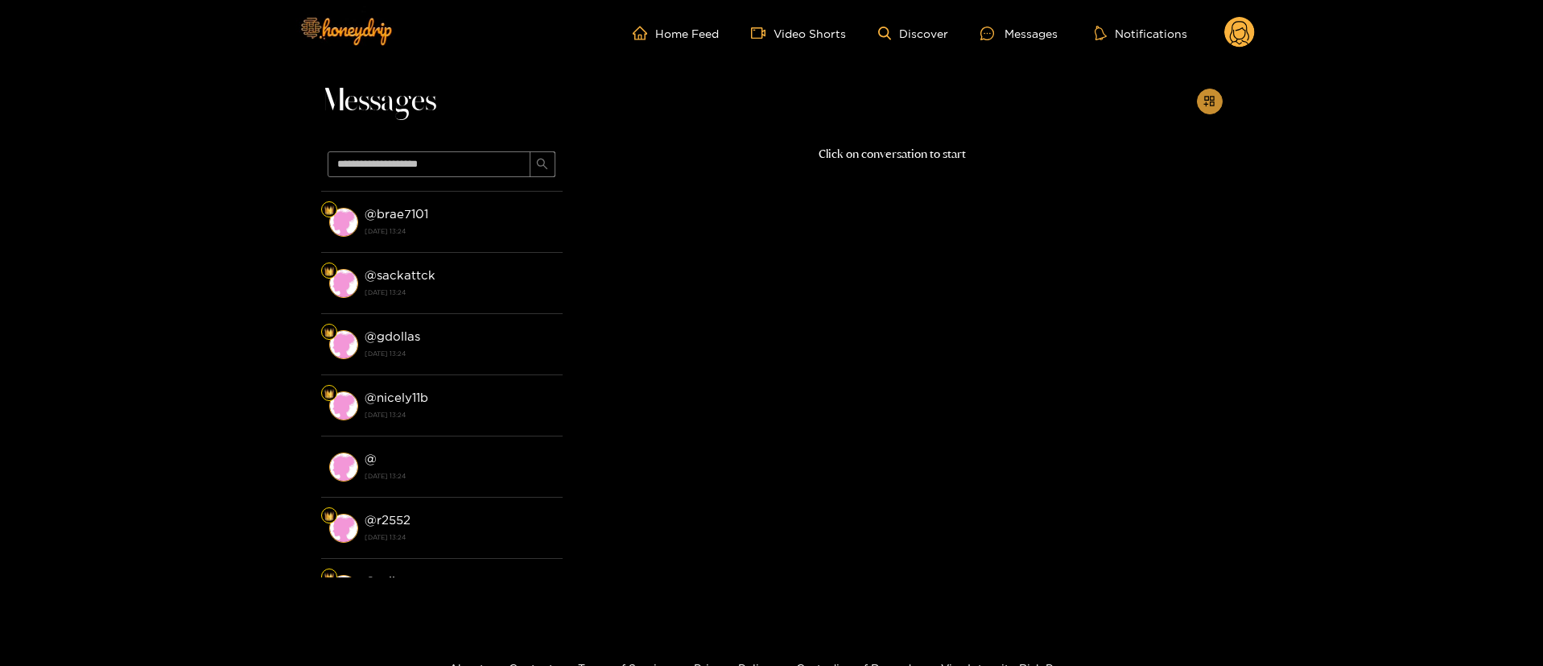
click at [1201, 93] on button "button" at bounding box center [1210, 102] width 26 height 26
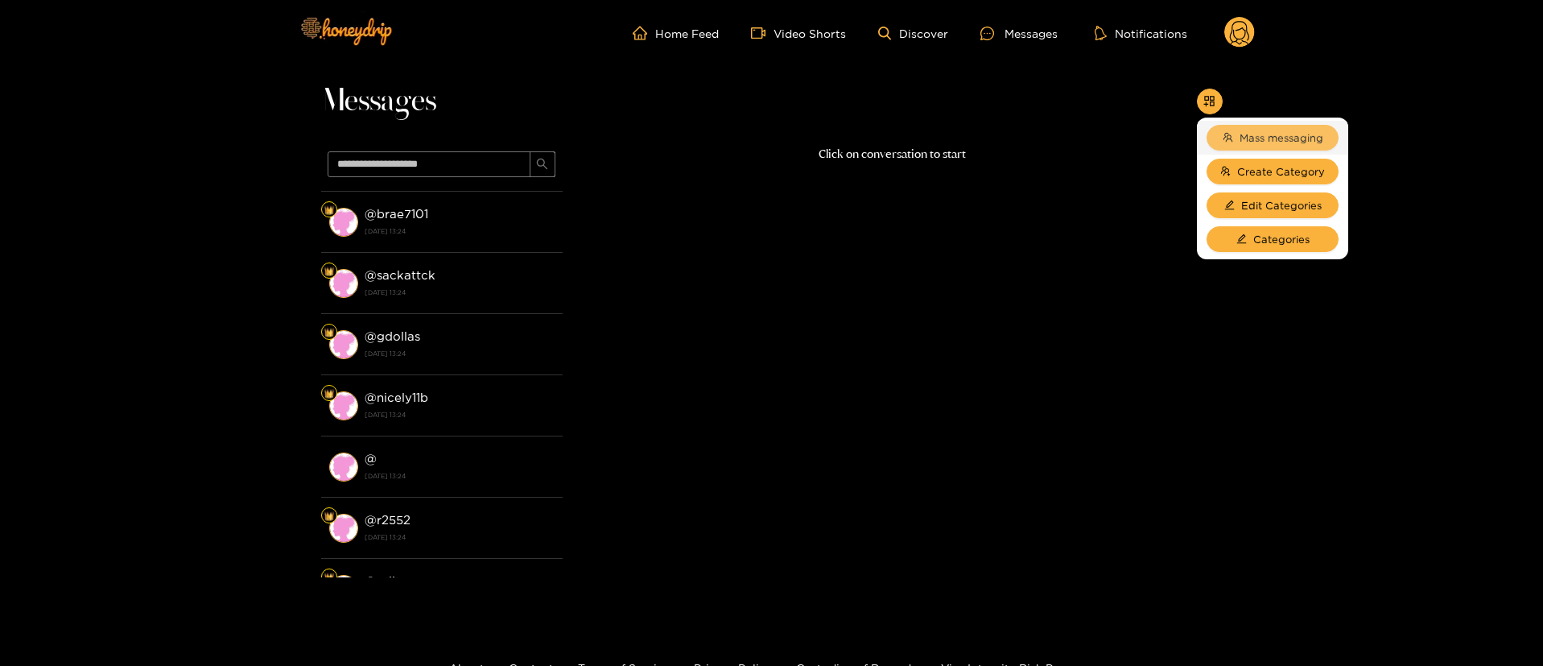
click at [1245, 140] on span "Mass messaging" at bounding box center [1282, 138] width 84 height 16
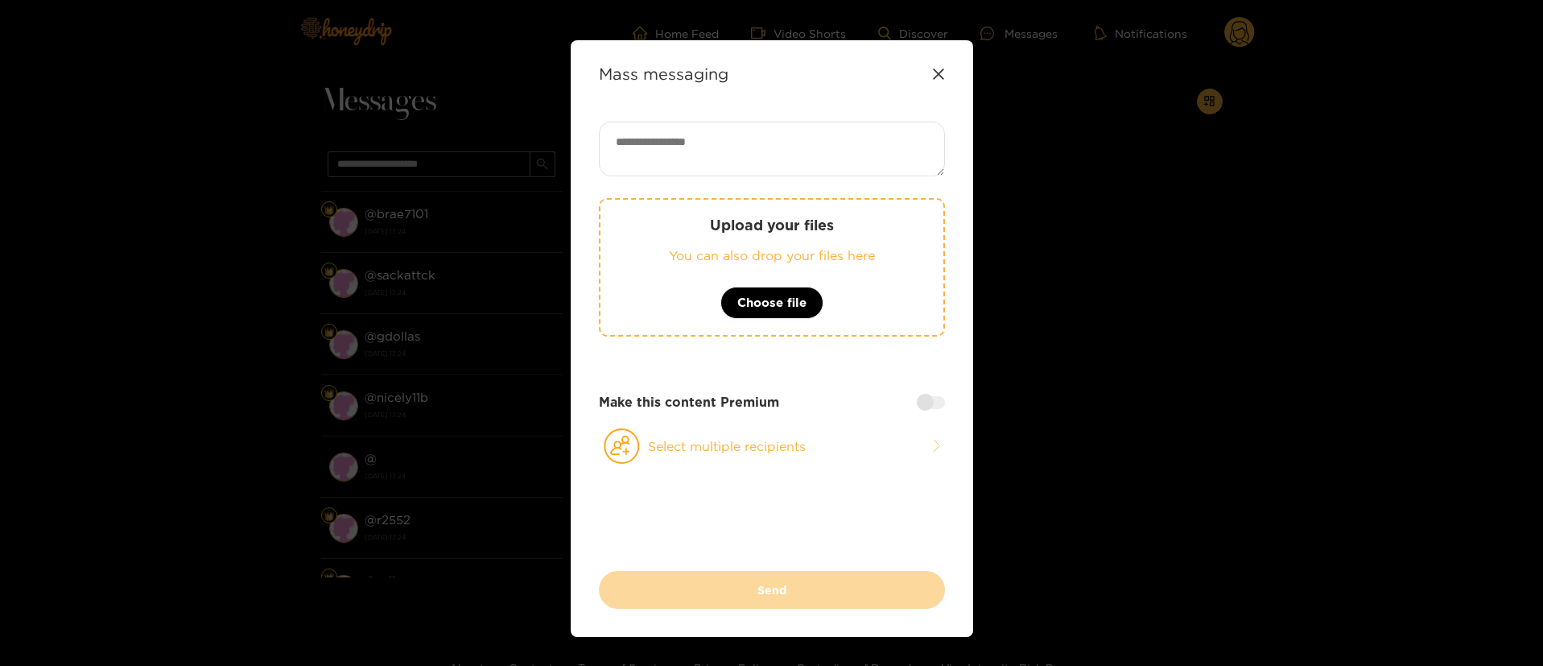
click at [807, 174] on textarea at bounding box center [772, 149] width 346 height 55
click at [932, 69] on icon at bounding box center [938, 74] width 13 height 13
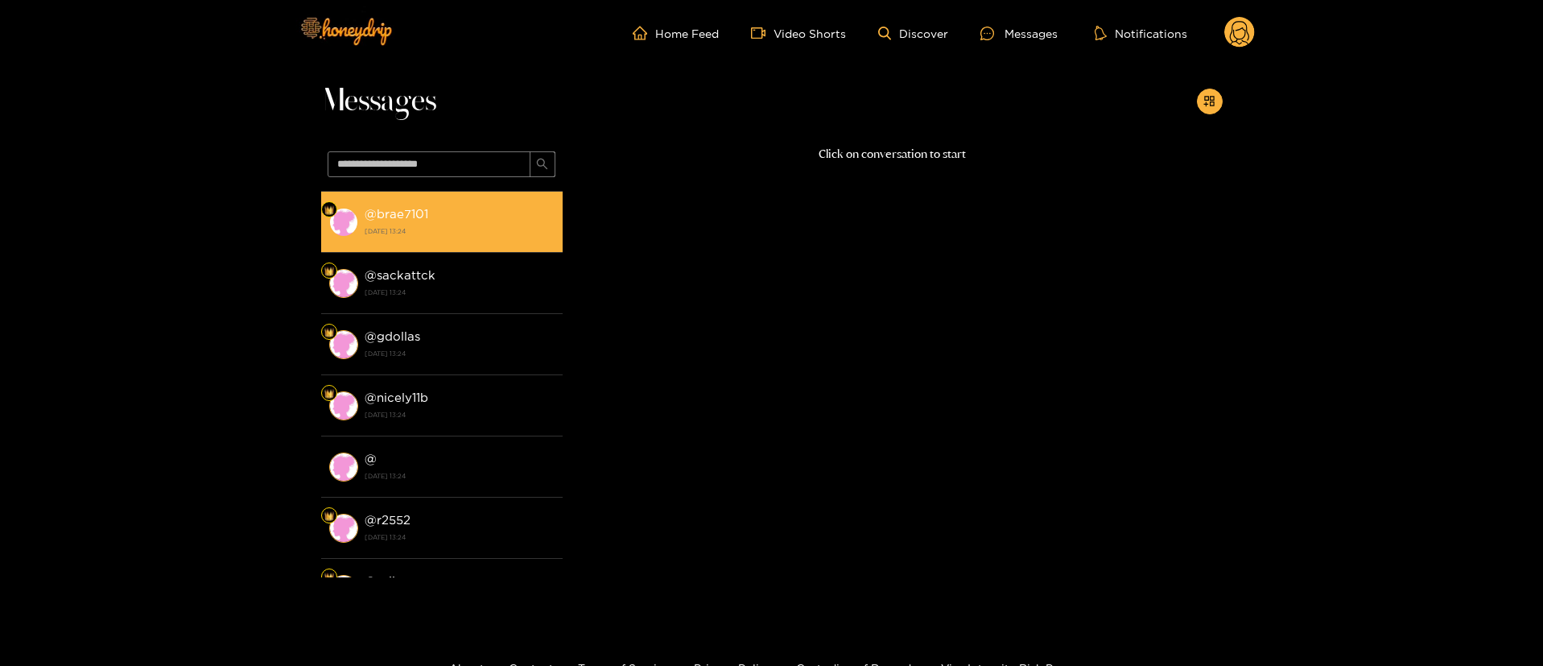
click at [501, 209] on div "@ brae7101 [DATE] 13:24" at bounding box center [460, 222] width 190 height 36
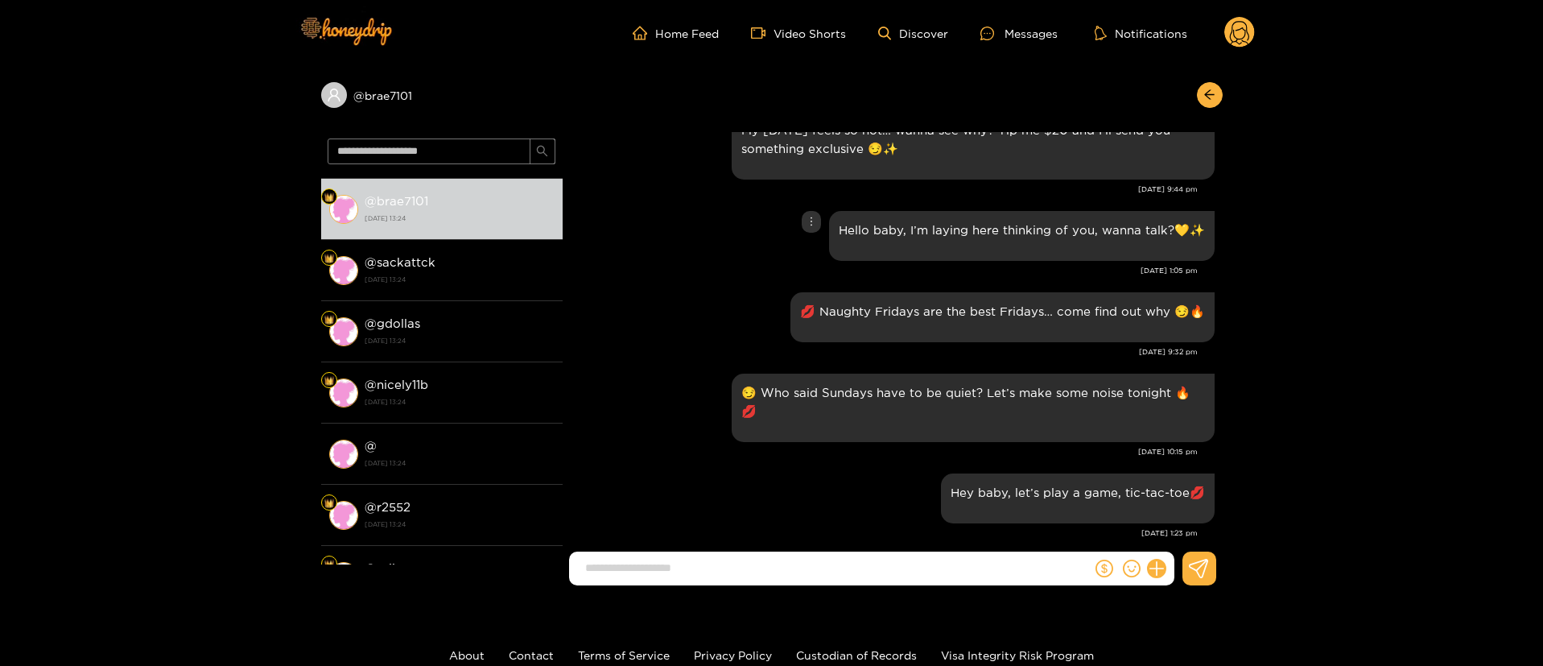
scroll to position [1915, 0]
click at [1220, 83] on div at bounding box center [1206, 95] width 34 height 26
click at [1220, 92] on button "button" at bounding box center [1210, 95] width 26 height 26
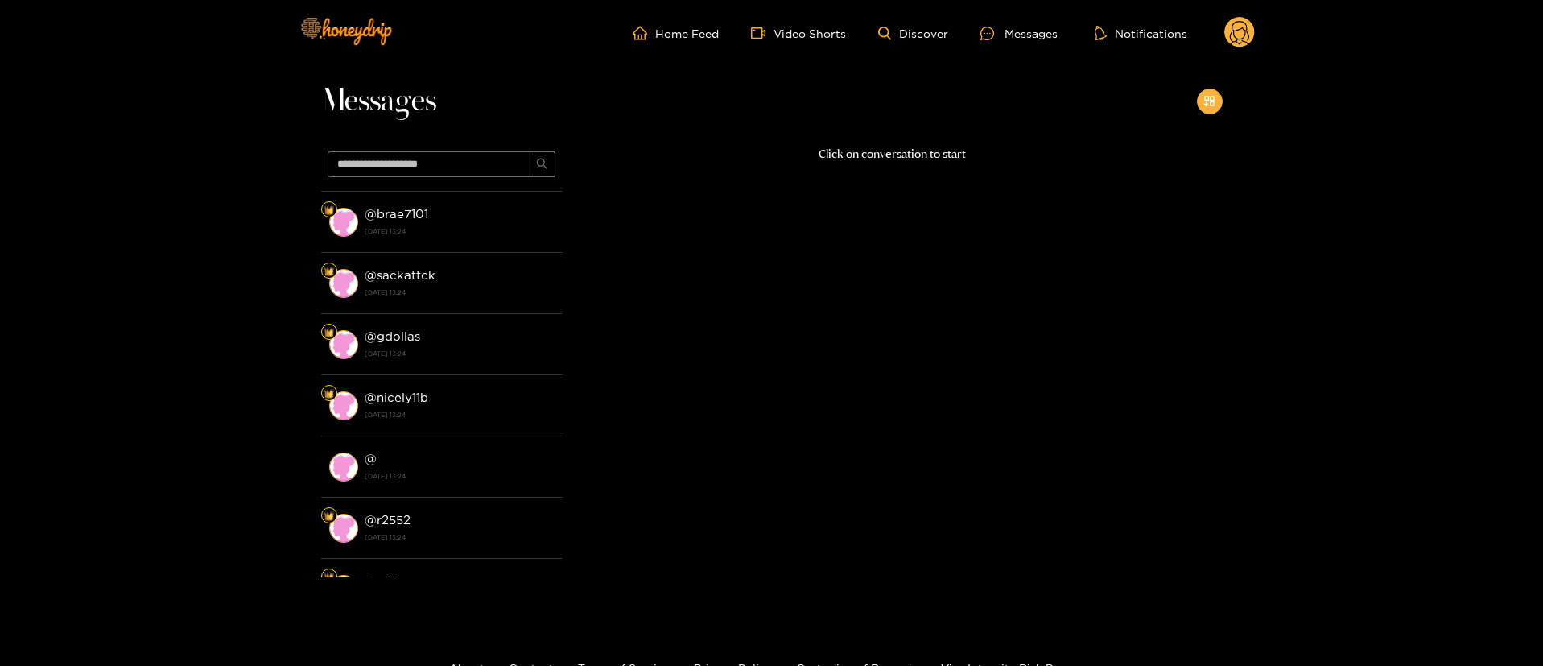
click at [1218, 96] on button "button" at bounding box center [1210, 102] width 26 height 26
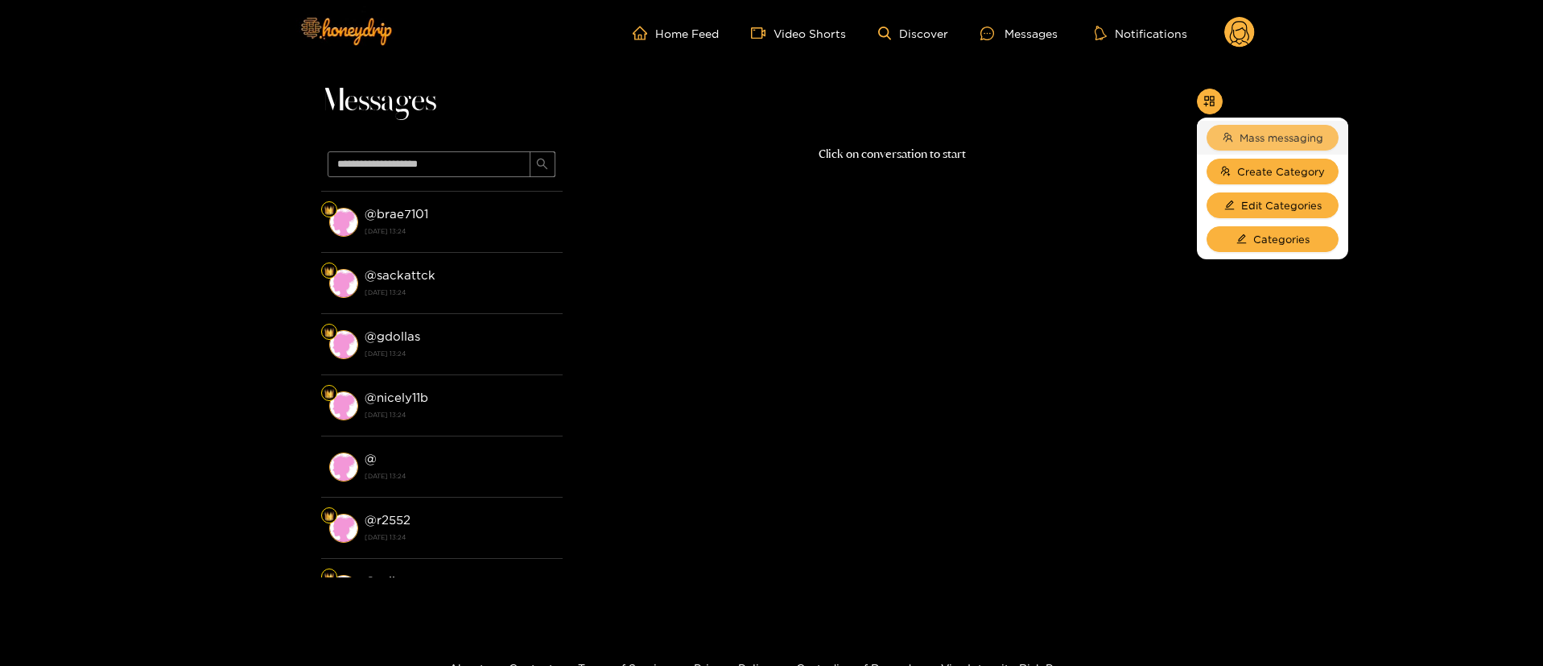
click at [1255, 137] on span "Mass messaging" at bounding box center [1282, 138] width 84 height 16
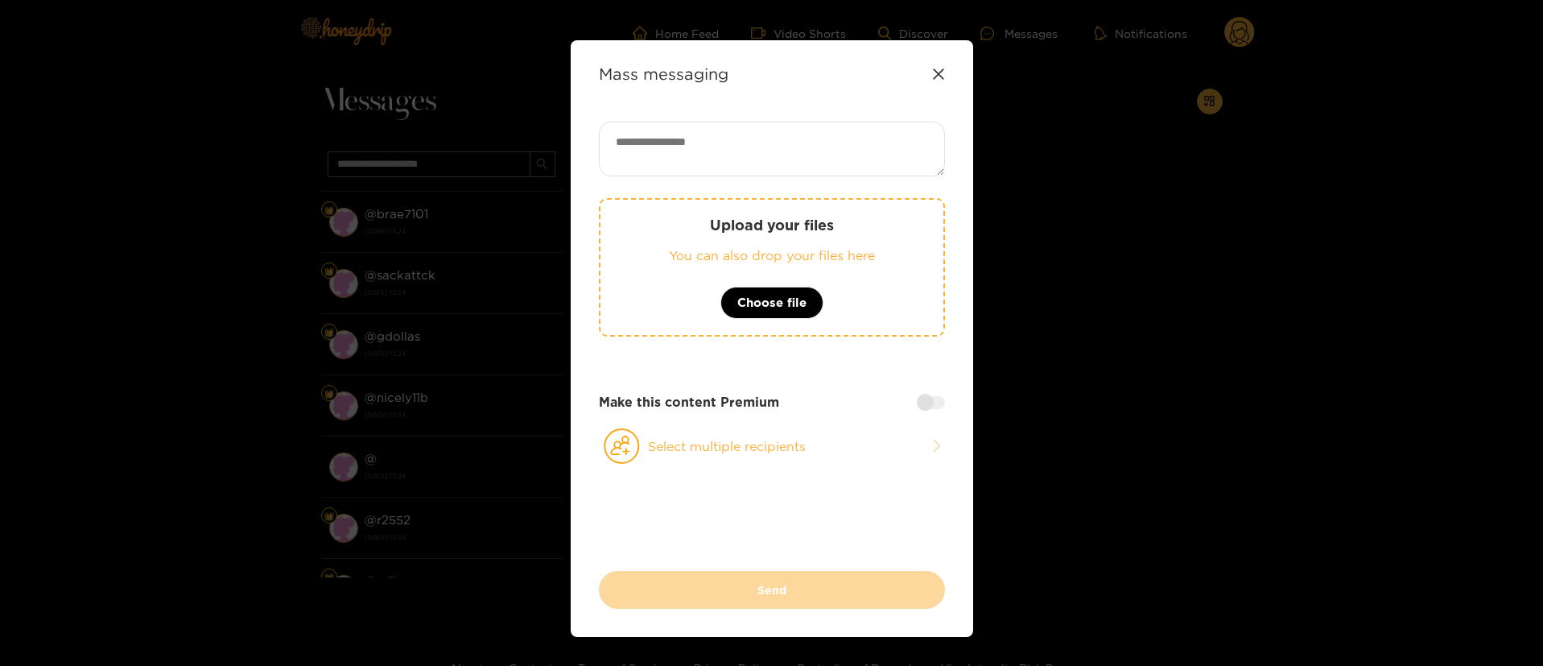
click at [855, 160] on textarea at bounding box center [772, 149] width 346 height 55
paste textarea "**********"
type textarea "**********"
click at [796, 453] on button "Select multiple recipients" at bounding box center [772, 445] width 346 height 37
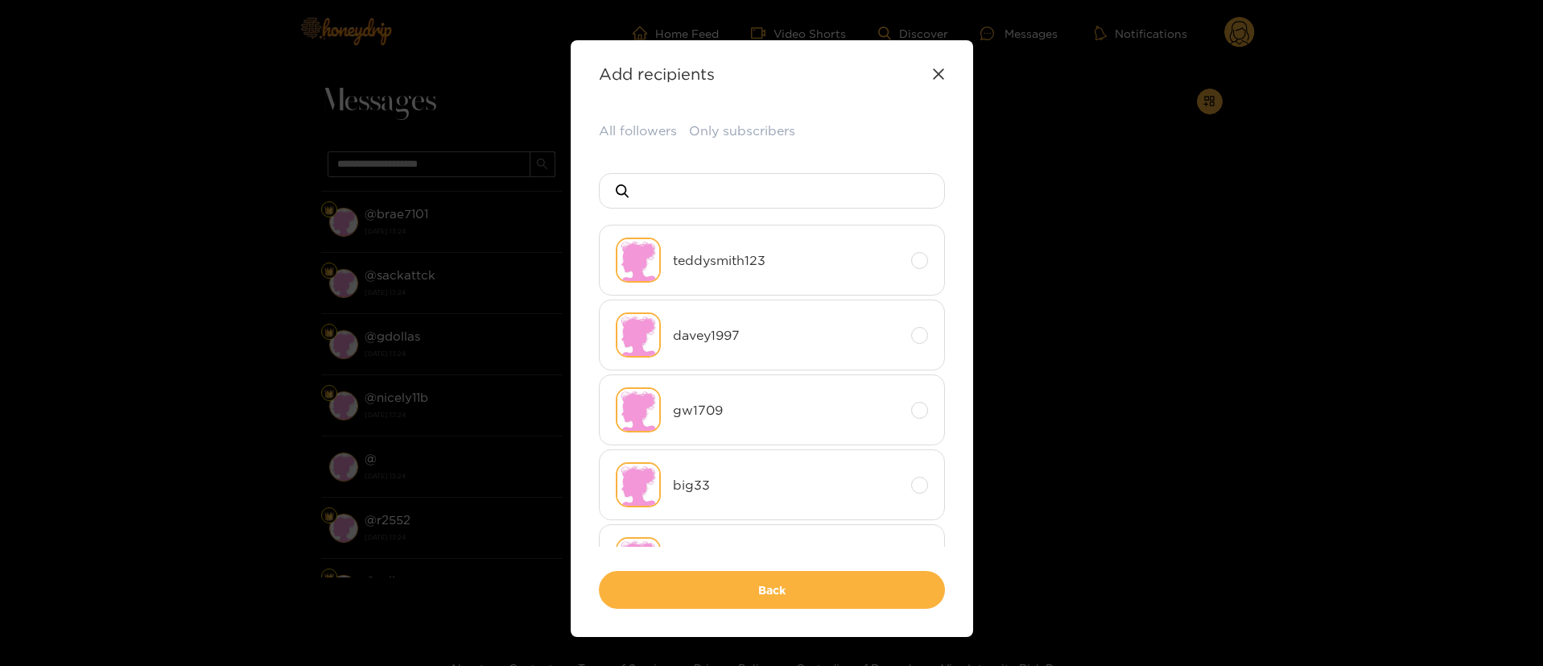
drag, startPoint x: 624, startPoint y: 130, endPoint x: 687, endPoint y: 192, distance: 87.7
click at [625, 131] on button "All followers" at bounding box center [638, 131] width 78 height 19
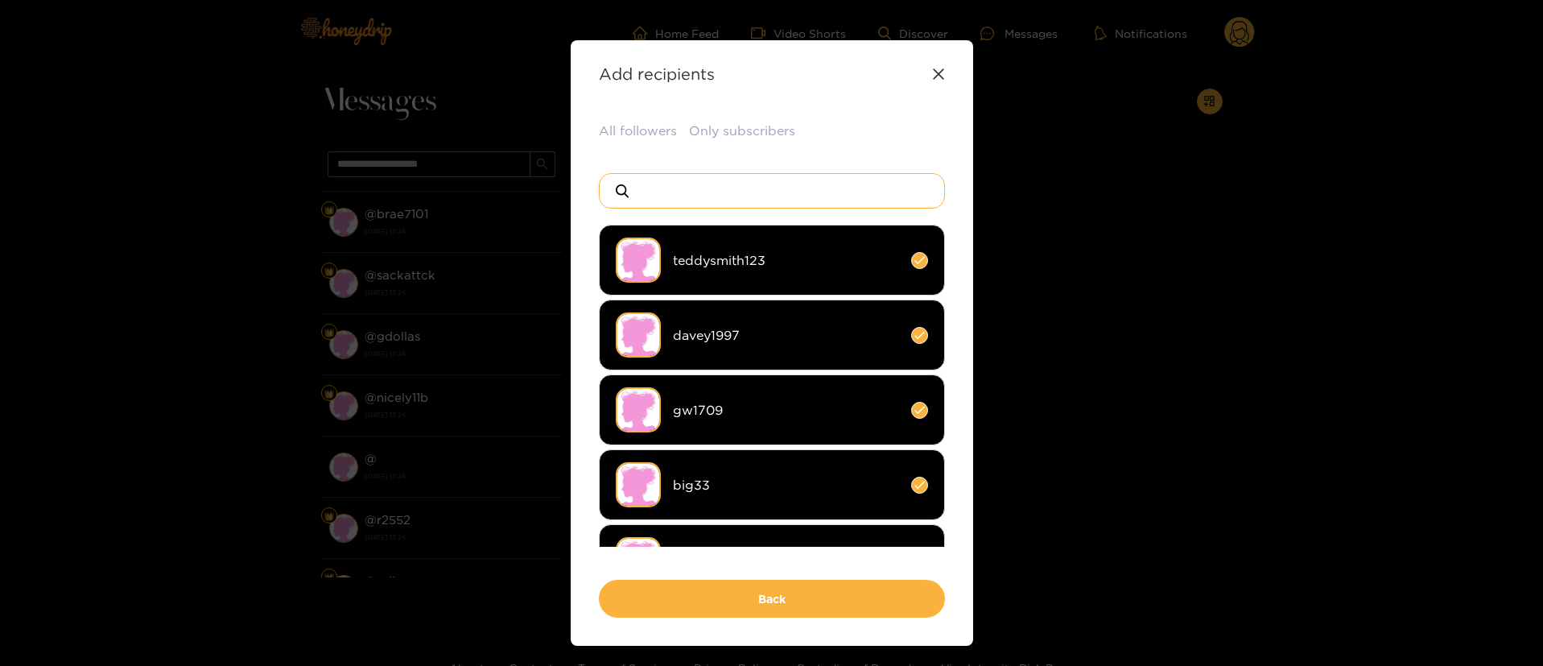
click at [688, 192] on input at bounding box center [778, 191] width 283 height 34
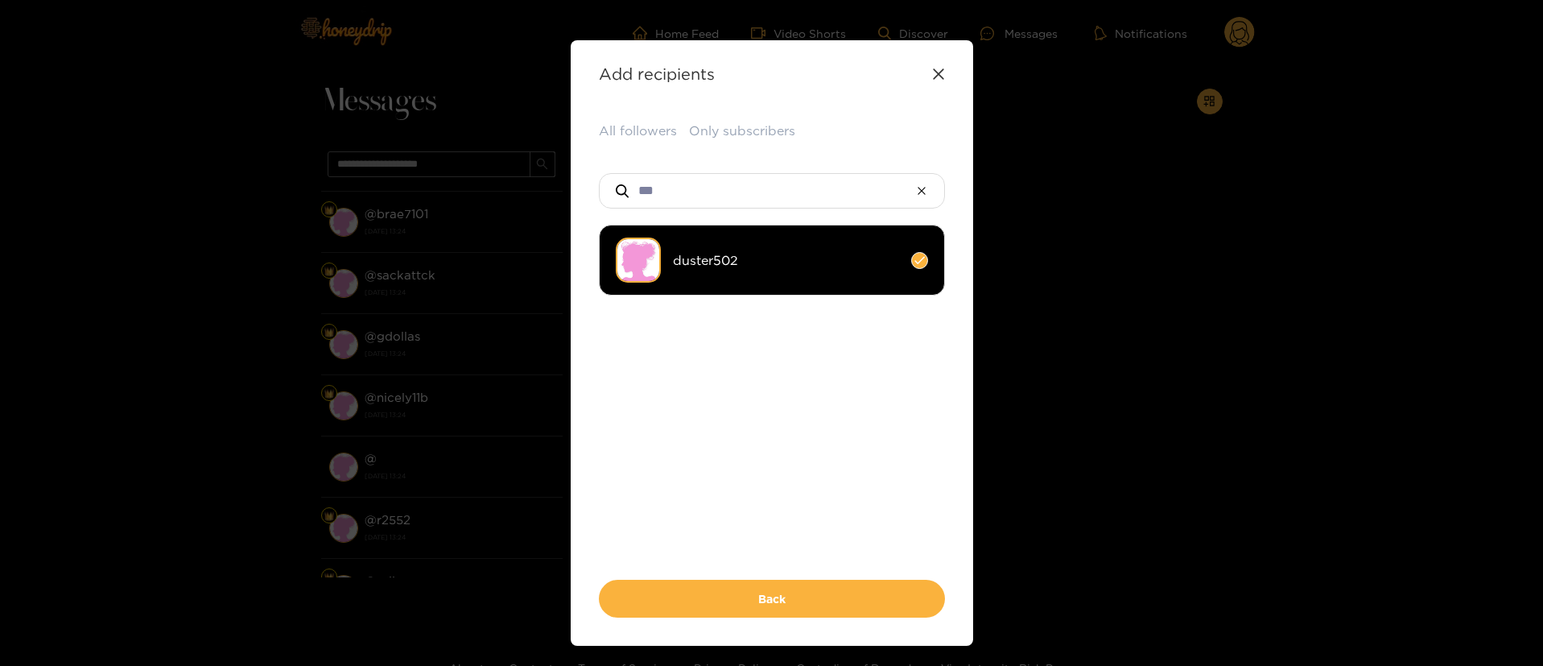
click at [725, 248] on li "duster502" at bounding box center [772, 260] width 346 height 71
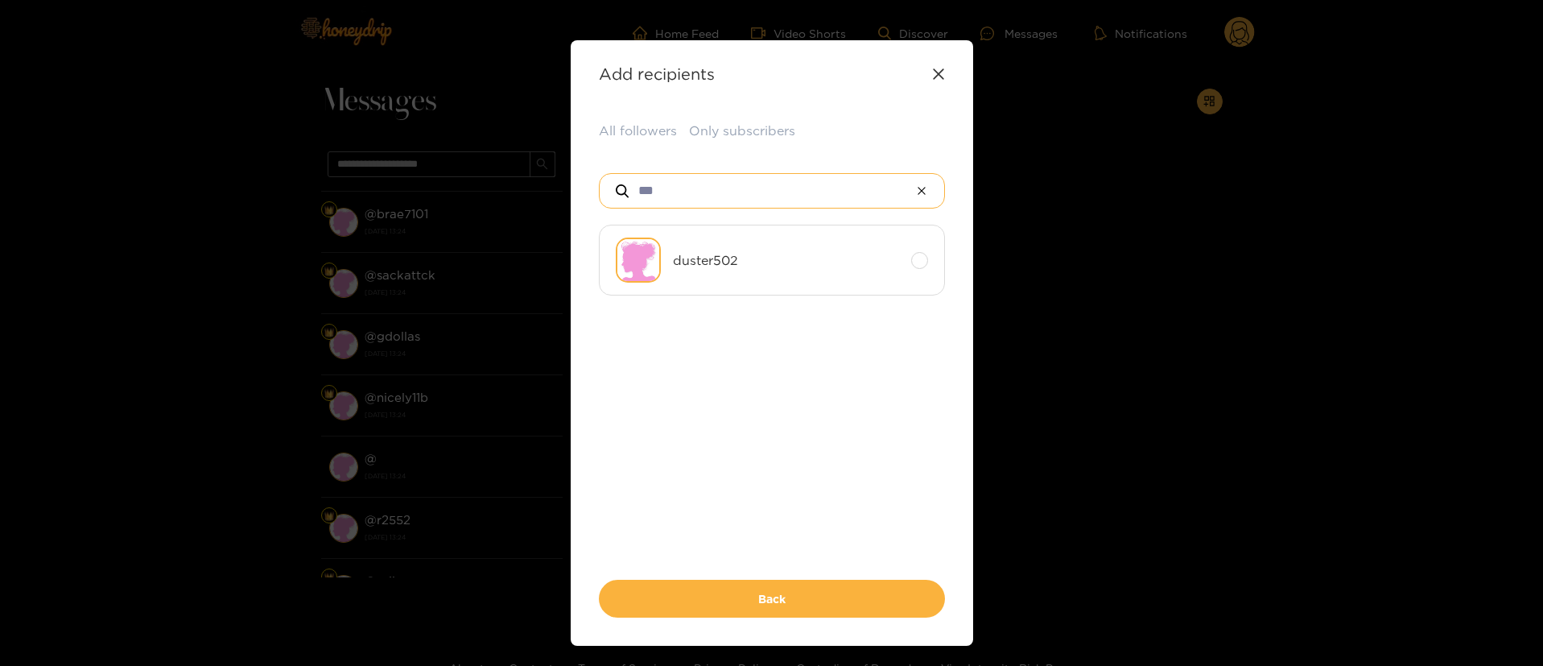
click at [719, 188] on input "***" at bounding box center [772, 191] width 271 height 34
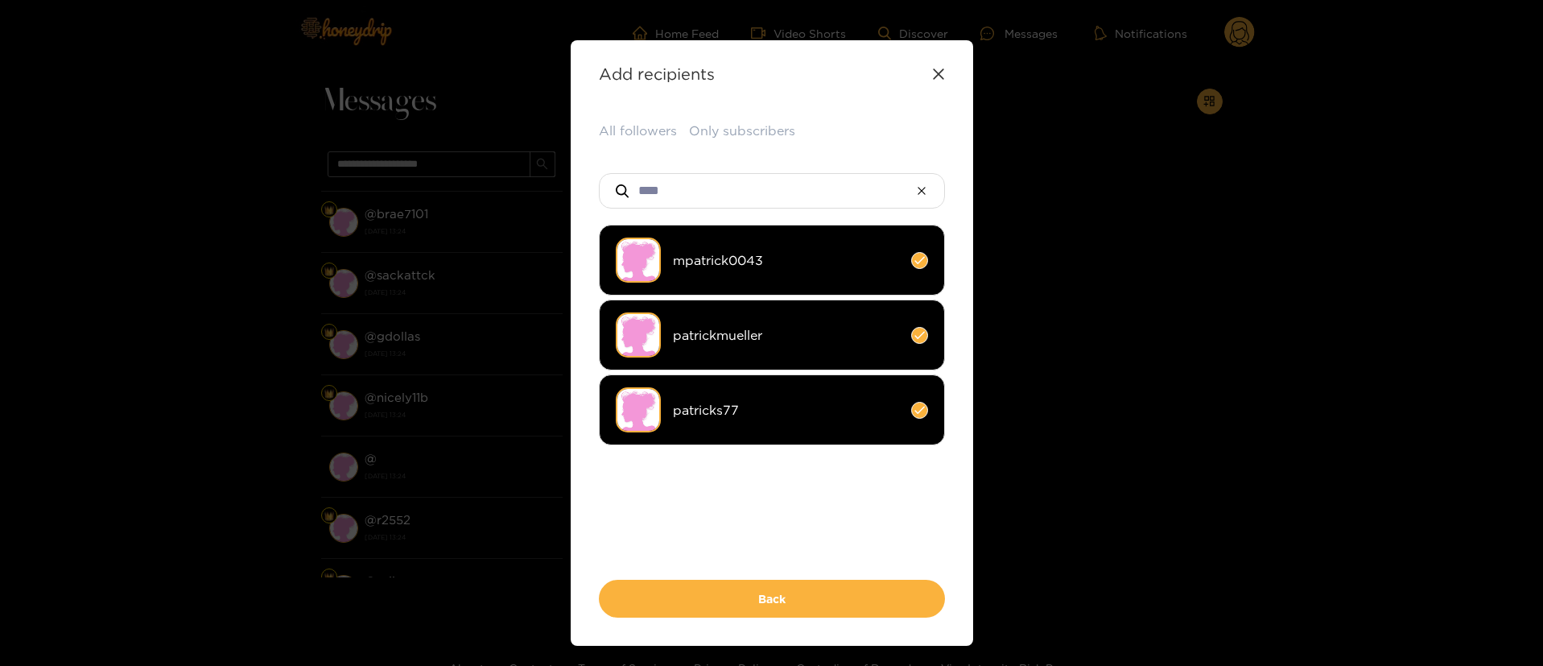
click at [704, 397] on li "patricks77" at bounding box center [772, 409] width 346 height 71
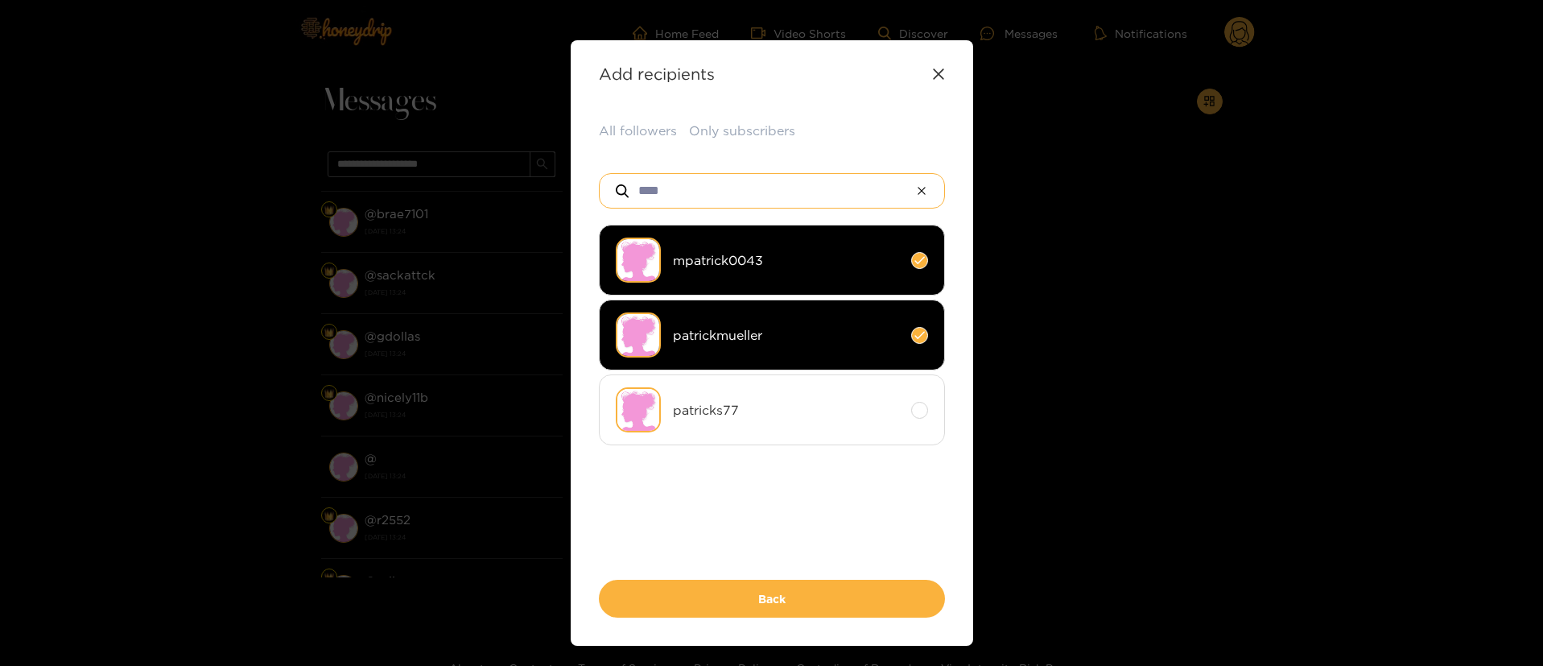
click at [726, 188] on input "****" at bounding box center [772, 191] width 271 height 34
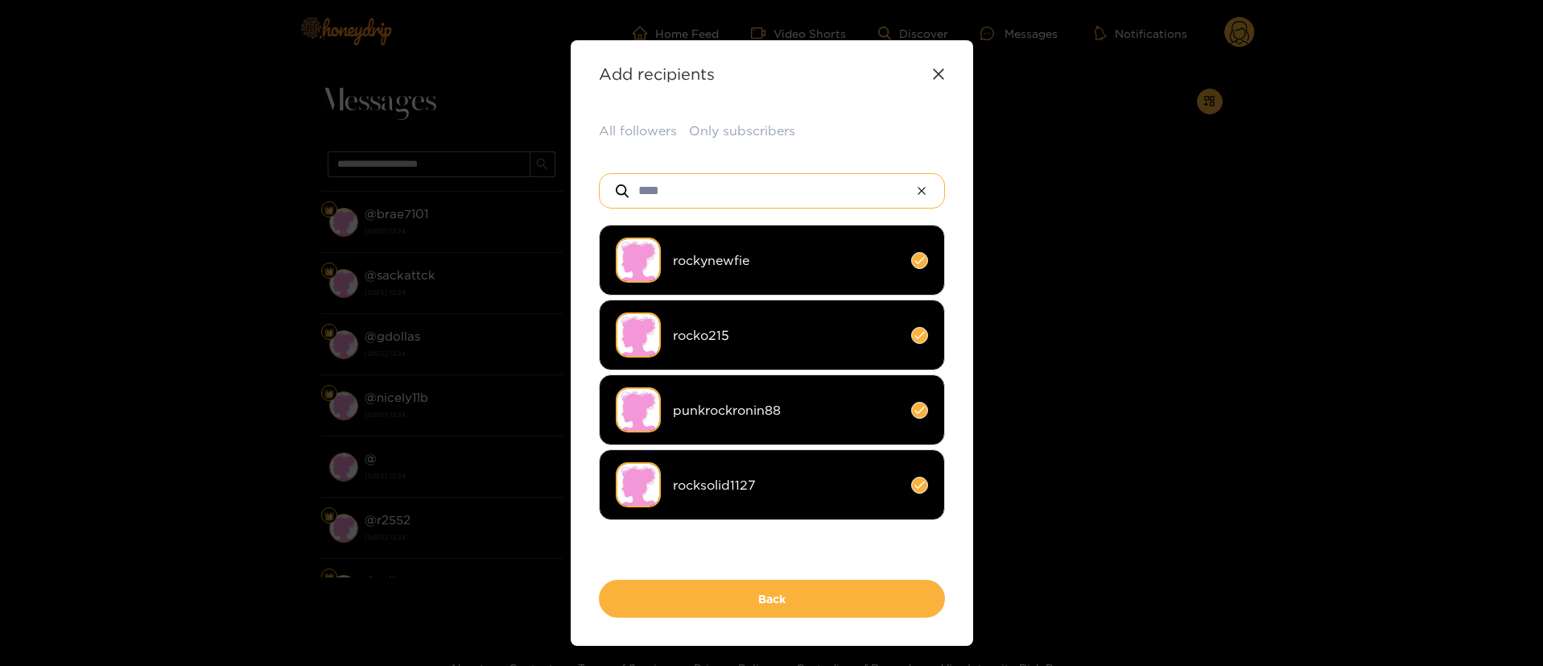
type input "****"
click at [821, 506] on li "rocksolid1127" at bounding box center [772, 484] width 346 height 71
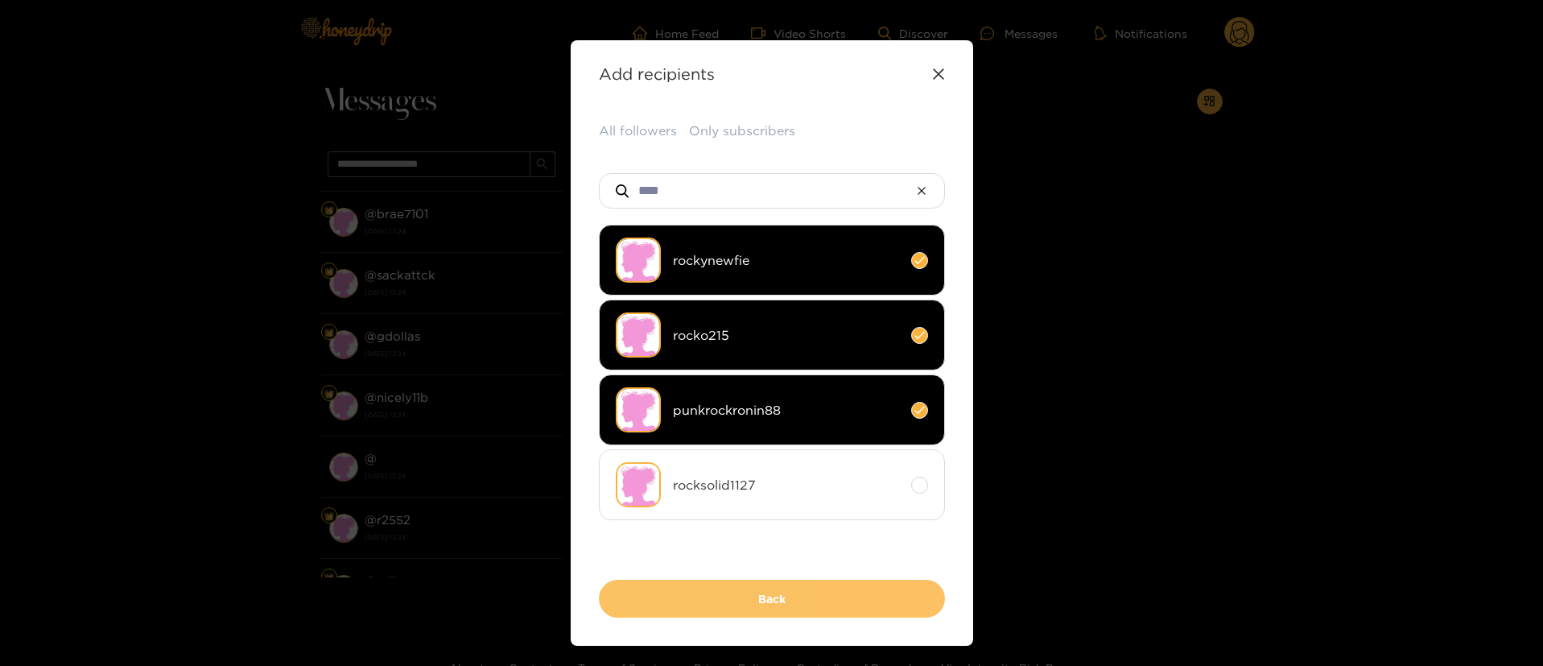
click at [798, 607] on button "Back" at bounding box center [772, 599] width 346 height 38
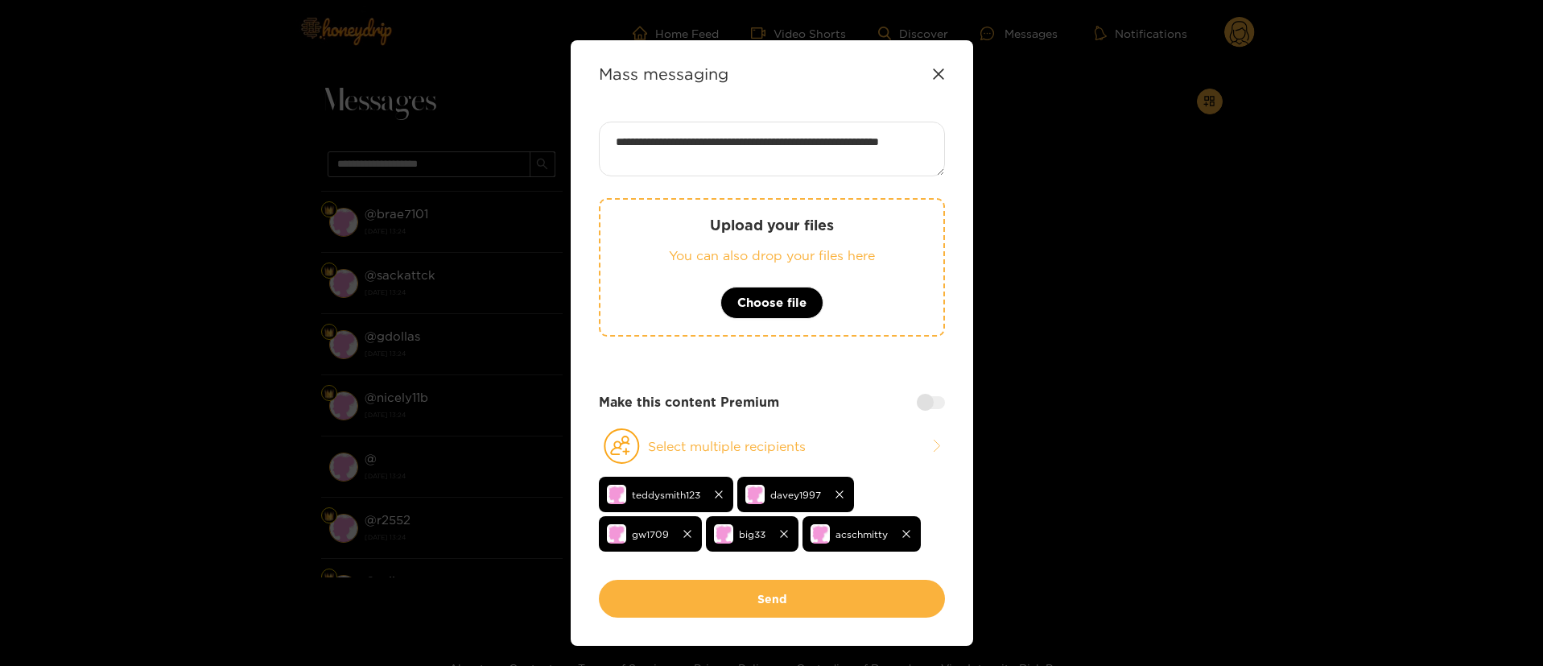
click at [820, 386] on div "**********" at bounding box center [772, 351] width 346 height 458
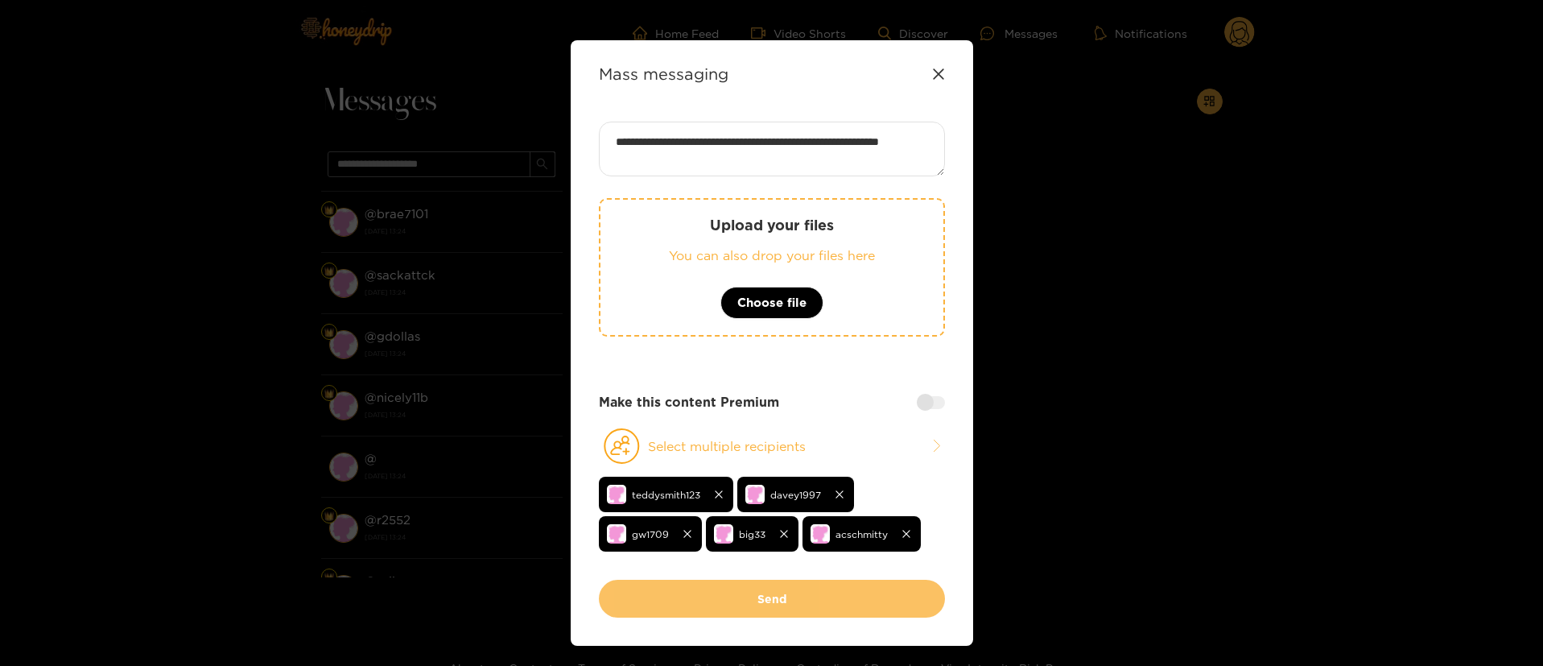
click at [806, 599] on button "Send" at bounding box center [772, 599] width 346 height 38
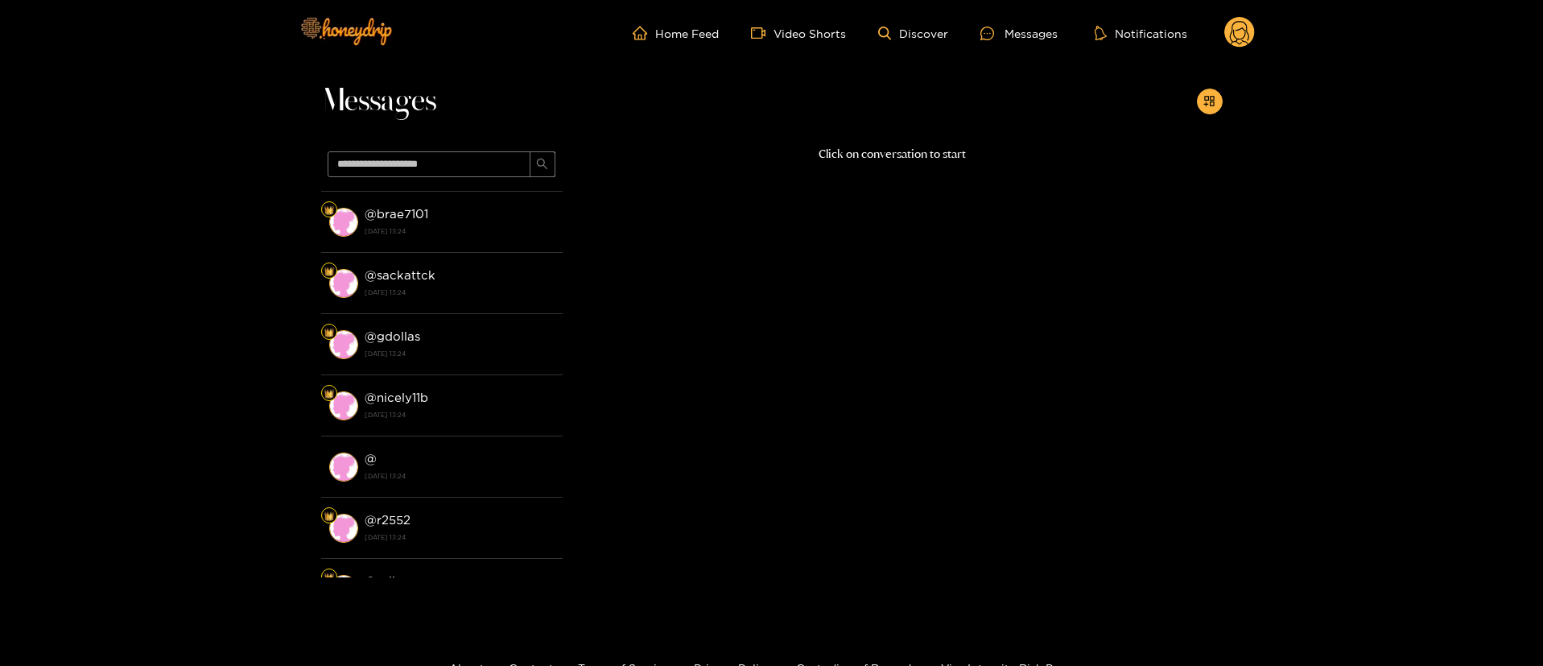
click at [1241, 66] on div "Messages @ d1rtyw3rk [DATE] 18:29 @ dickholster37 [DATE] 18:28 @ exodus88 [DATE…" at bounding box center [771, 338] width 1543 height 545
click at [1237, 34] on circle at bounding box center [1240, 32] width 31 height 31
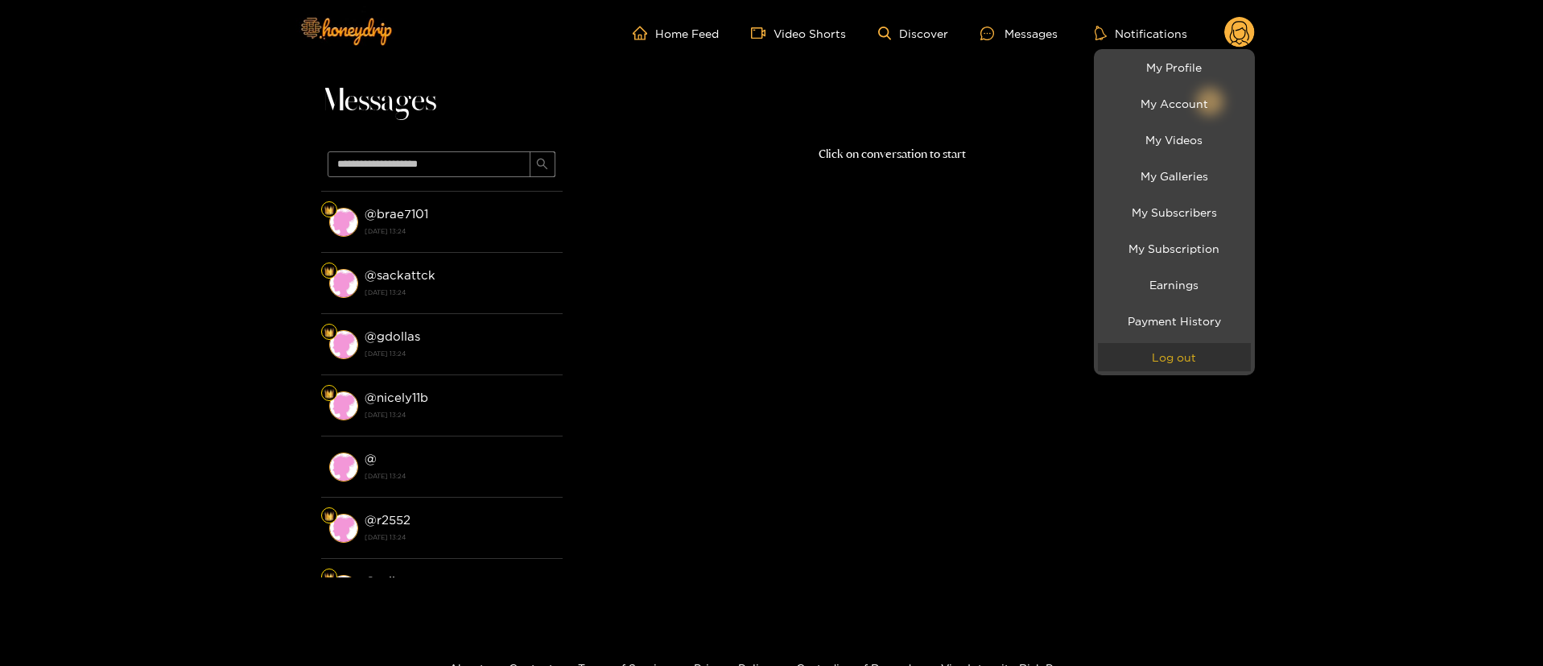
click at [1186, 370] on button "Log out" at bounding box center [1174, 357] width 153 height 28
